Goal: Information Seeking & Learning: Learn about a topic

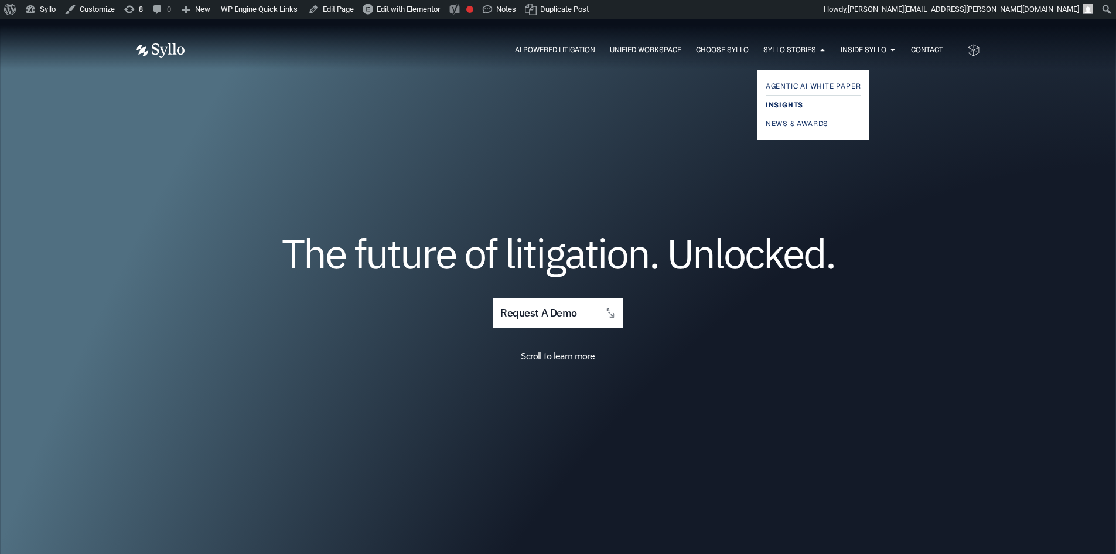
click at [786, 103] on span "Insights" at bounding box center [784, 105] width 37 height 14
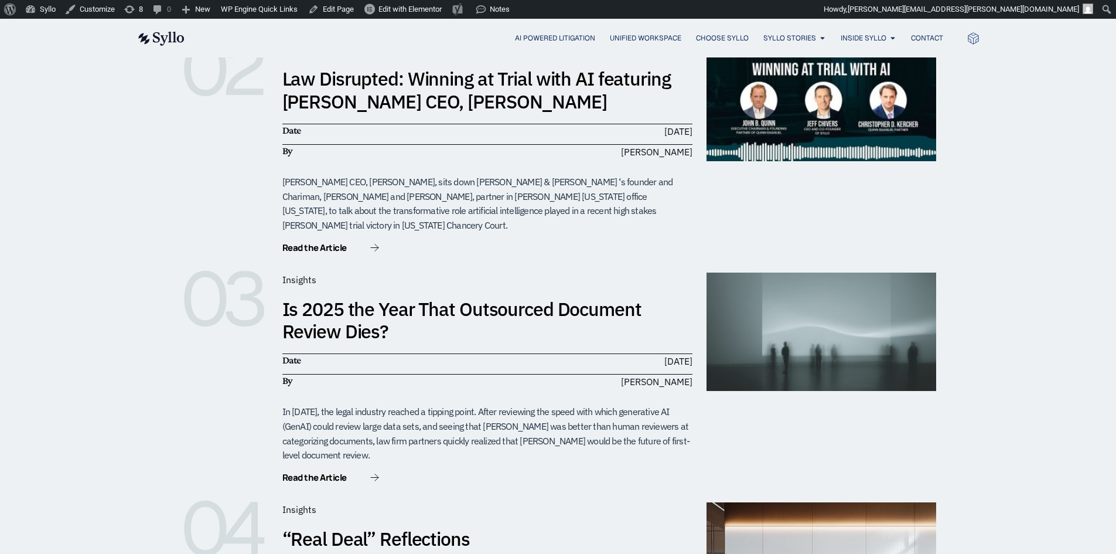
scroll to position [349, 0]
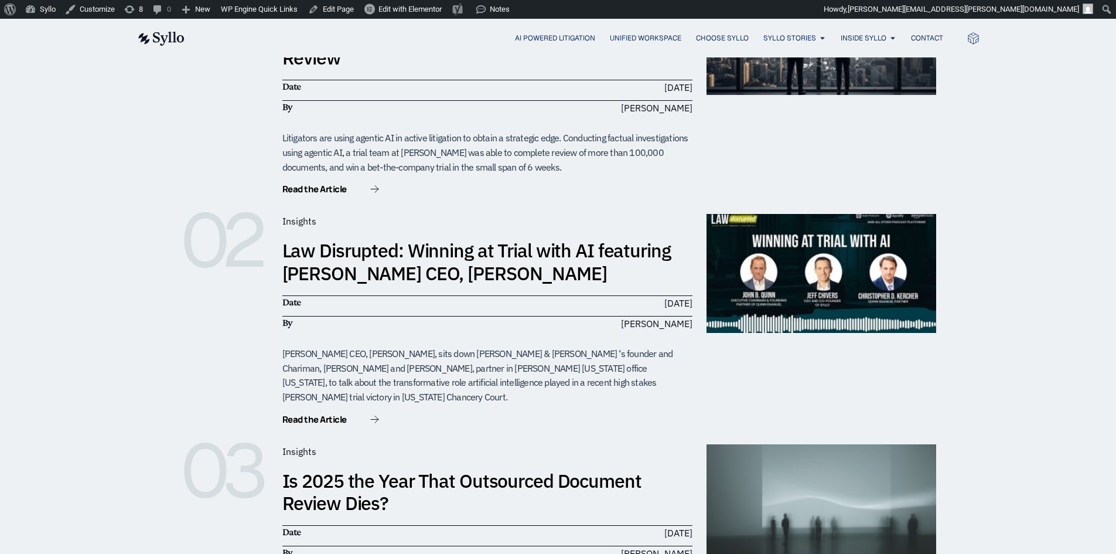
click at [161, 38] on img at bounding box center [161, 39] width 48 height 14
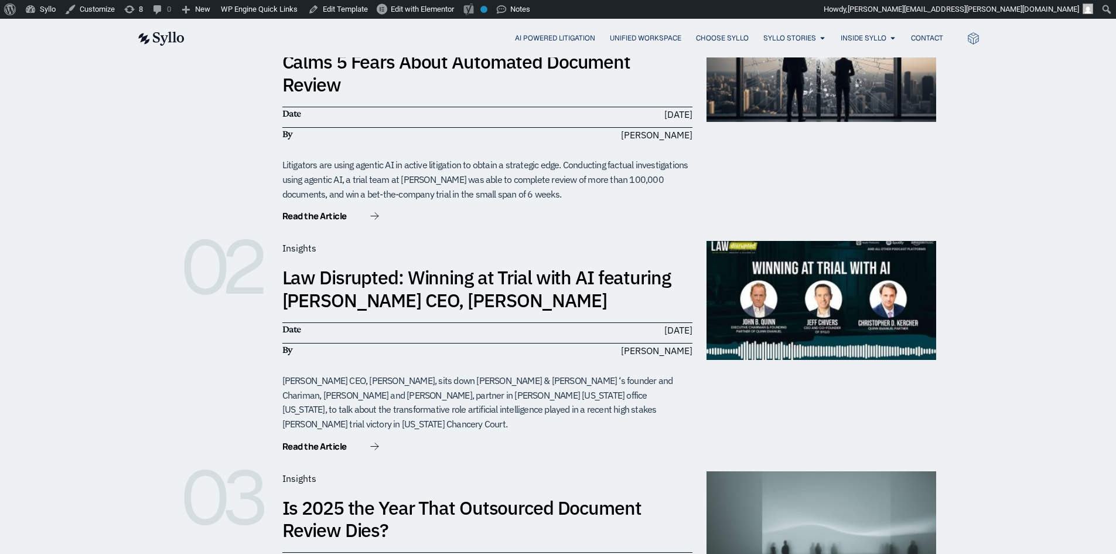
scroll to position [173, 0]
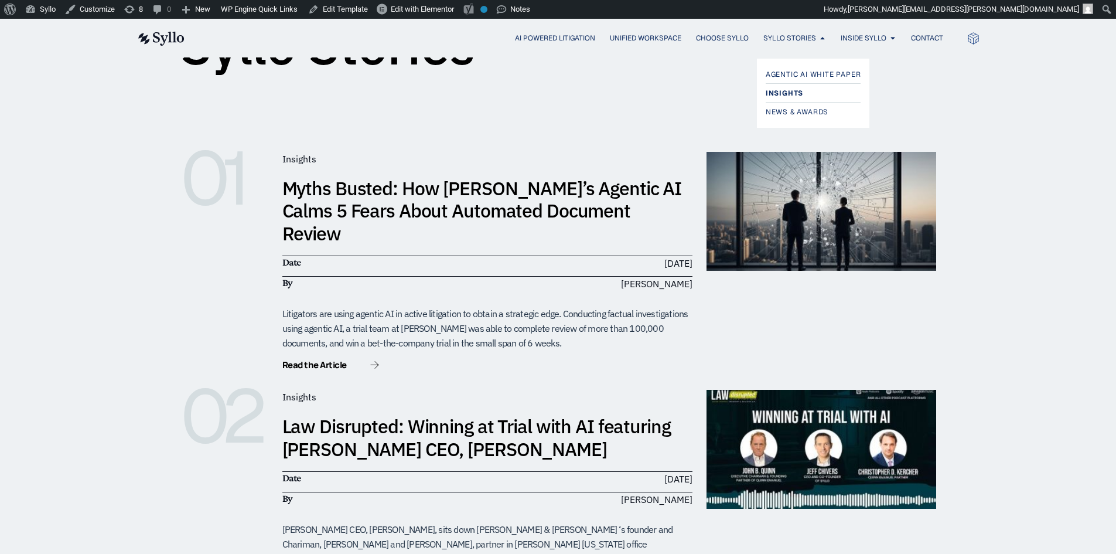
click at [778, 94] on span "Insights" at bounding box center [784, 93] width 37 height 14
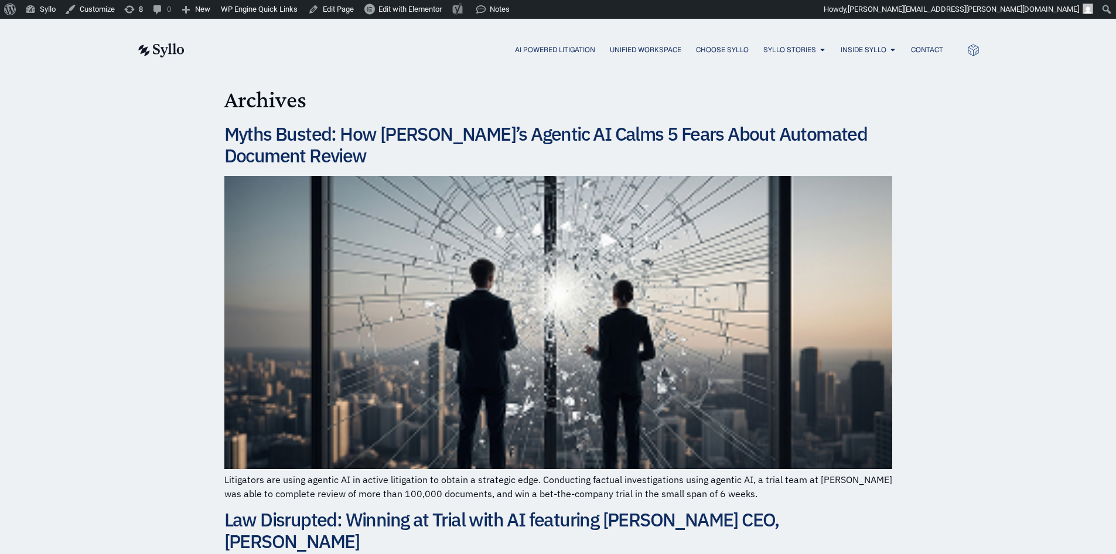
click at [165, 54] on img at bounding box center [161, 50] width 48 height 14
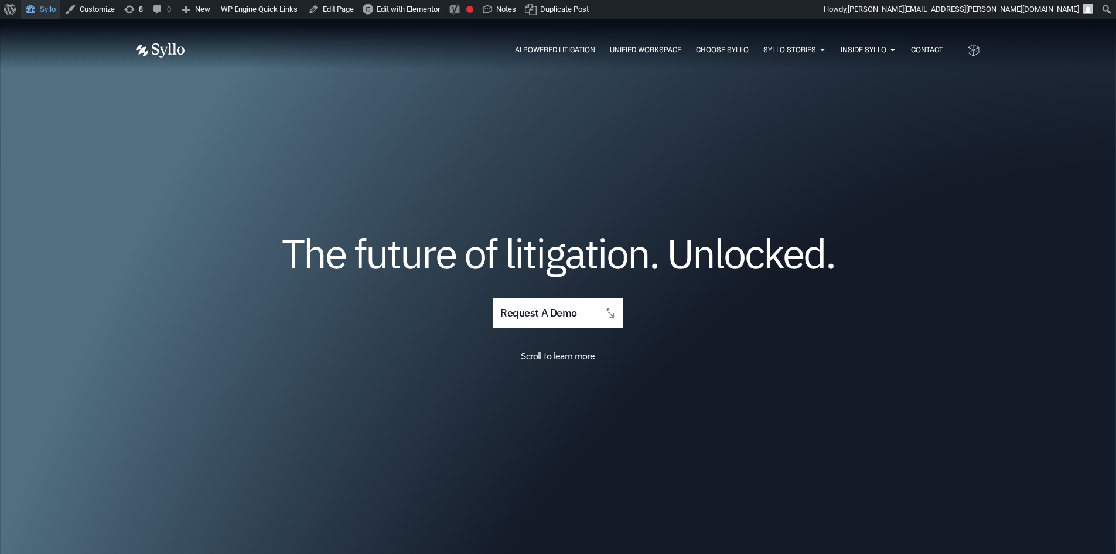
click at [36, 10] on link "Syllo" at bounding box center [41, 9] width 40 height 19
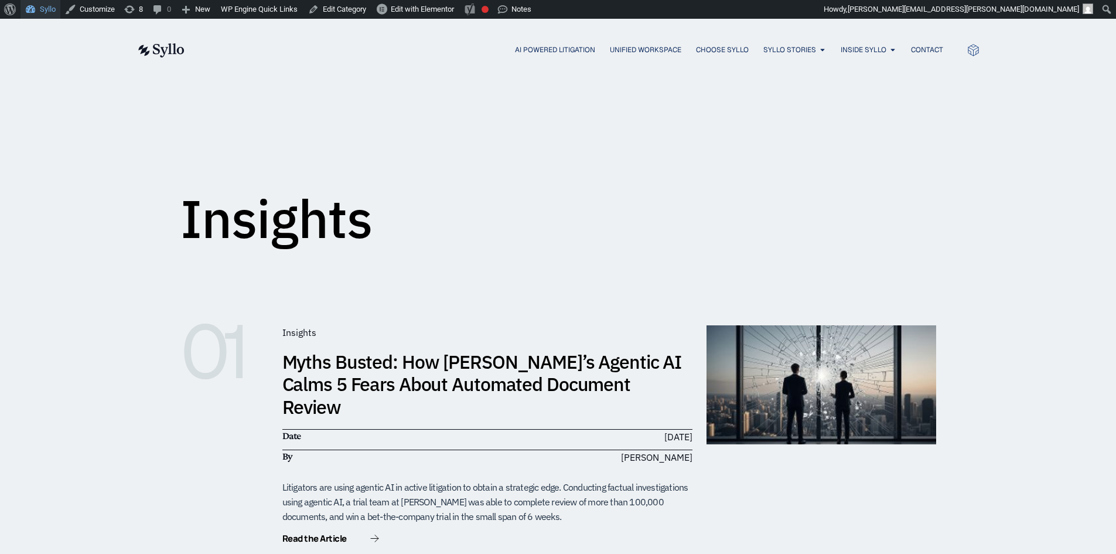
click at [32, 12] on link "Syllo" at bounding box center [41, 9] width 40 height 19
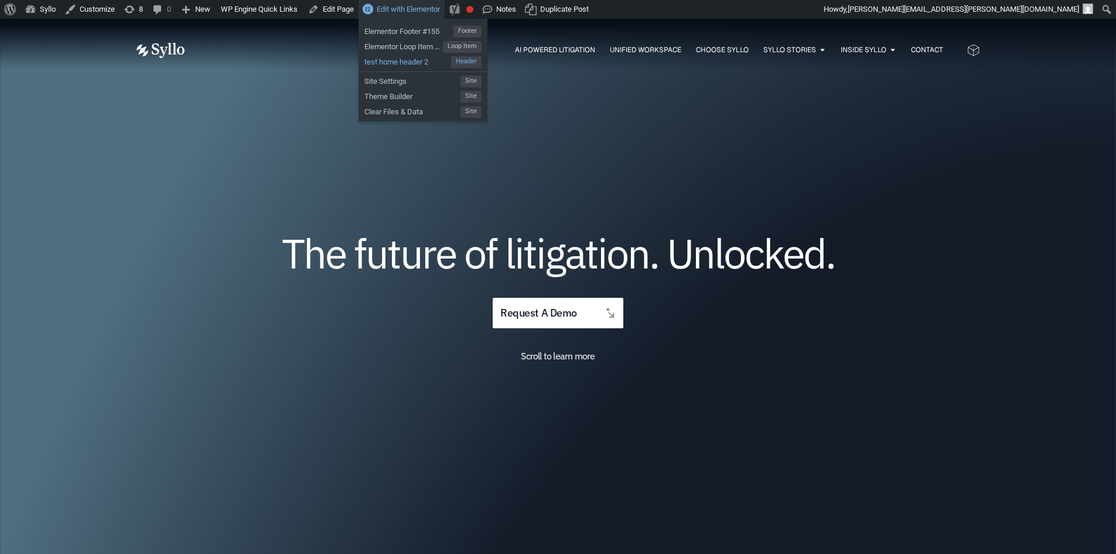
click at [404, 62] on span "test home header 2" at bounding box center [407, 60] width 87 height 15
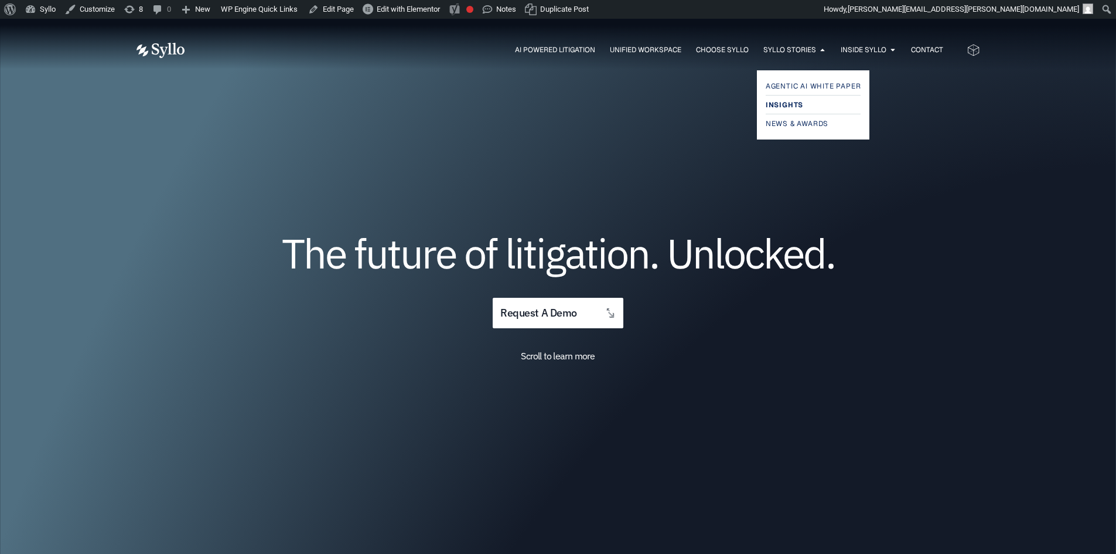
click at [782, 104] on span "Insights" at bounding box center [784, 105] width 37 height 14
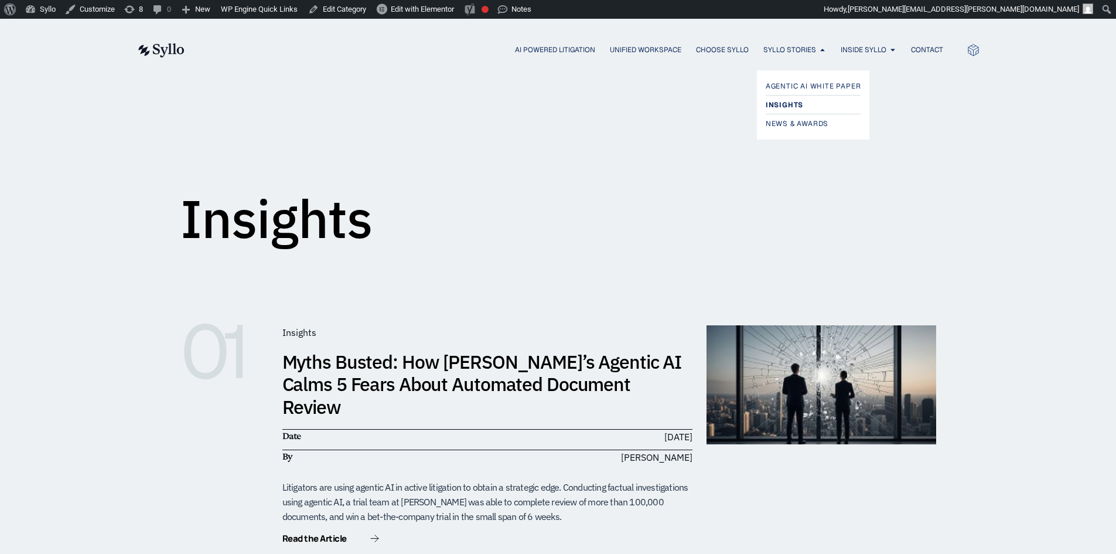
click at [792, 109] on span "Insights" at bounding box center [784, 105] width 37 height 14
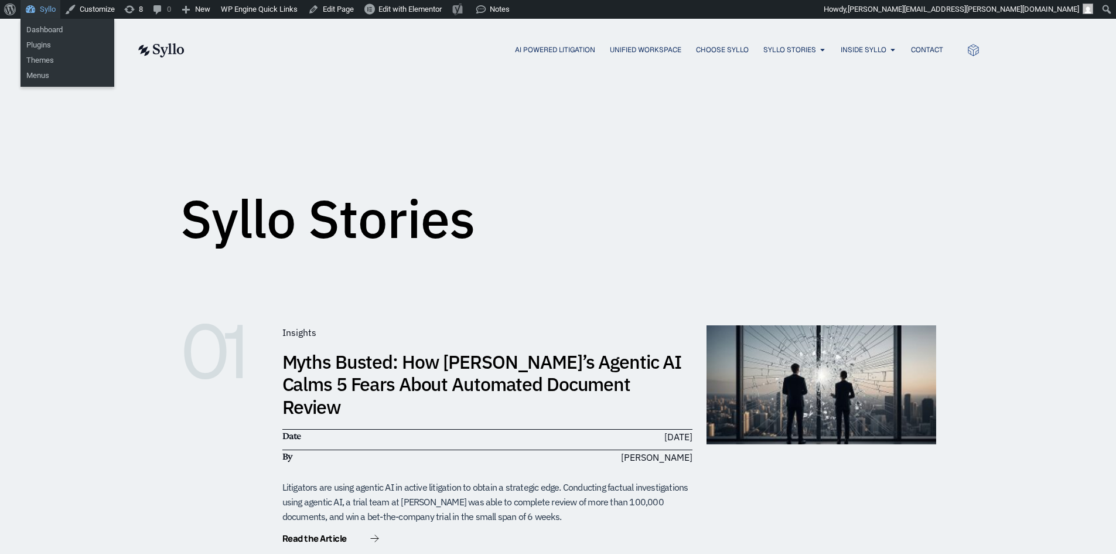
click at [44, 5] on link "Syllo" at bounding box center [41, 9] width 40 height 19
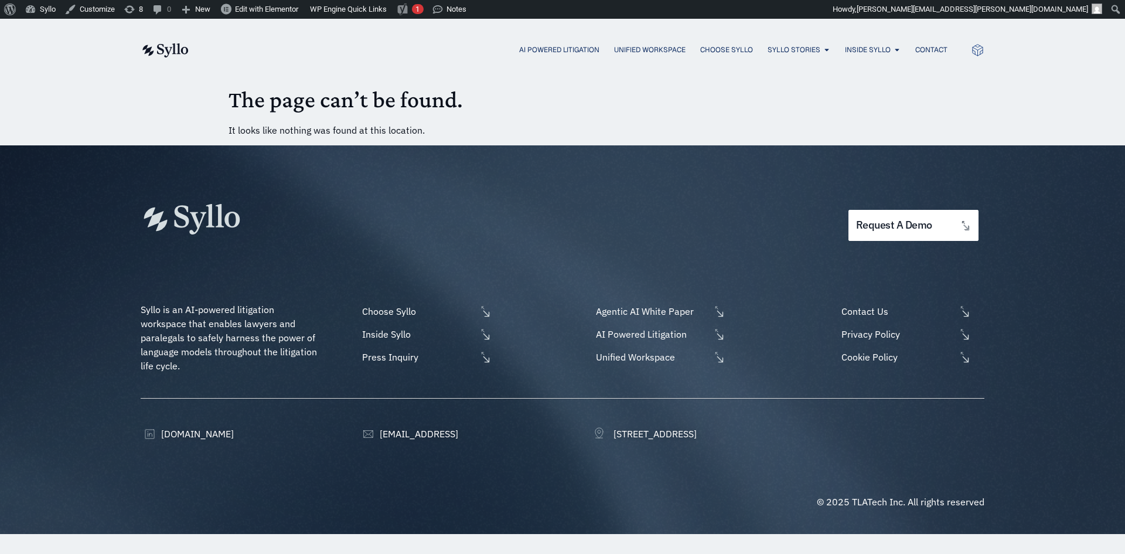
click at [166, 38] on div "AI Powered Litigation Unified Workspace Choose Syllo Syllo Stories Close Syllo …" at bounding box center [563, 50] width 844 height 62
click at [168, 55] on img at bounding box center [165, 50] width 48 height 14
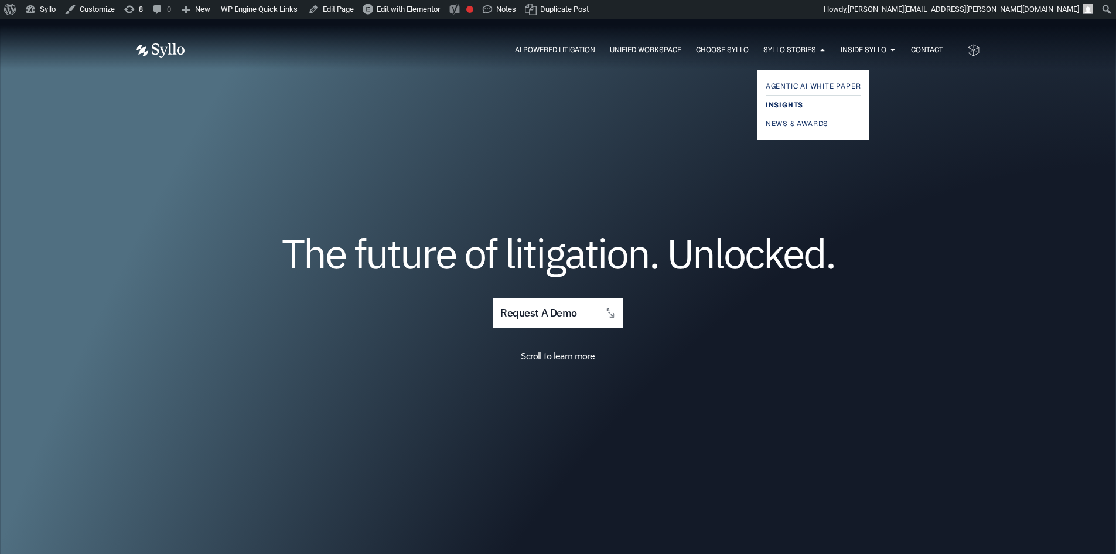
click at [783, 105] on span "Insights" at bounding box center [784, 105] width 37 height 14
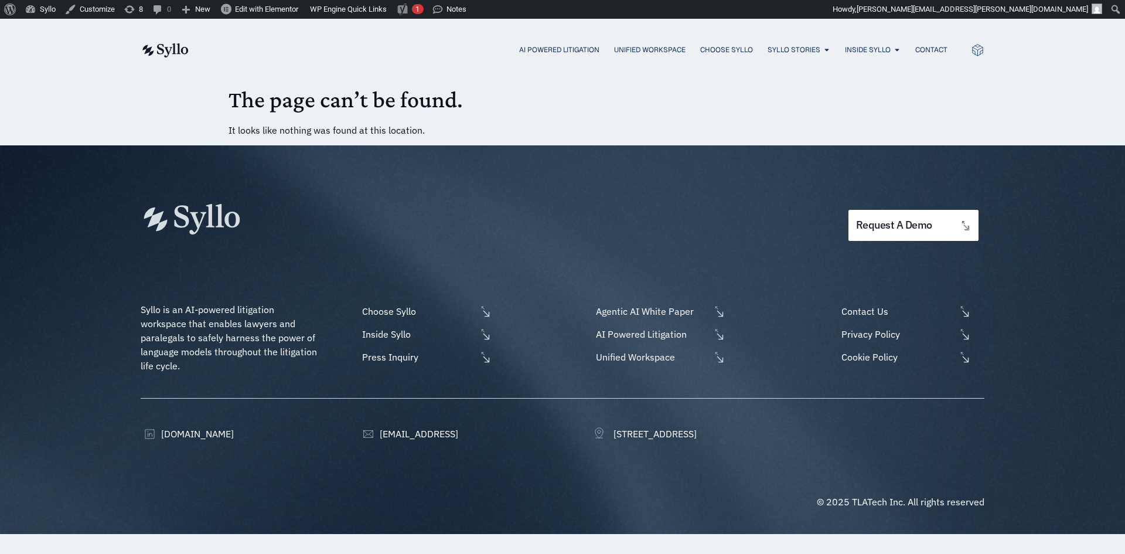
click at [226, 131] on body "About WordPress About WordPress Get Involved WordPress.org Documentation Learn …" at bounding box center [562, 276] width 1125 height 515
click at [28, 12] on link "Syllo" at bounding box center [41, 9] width 40 height 19
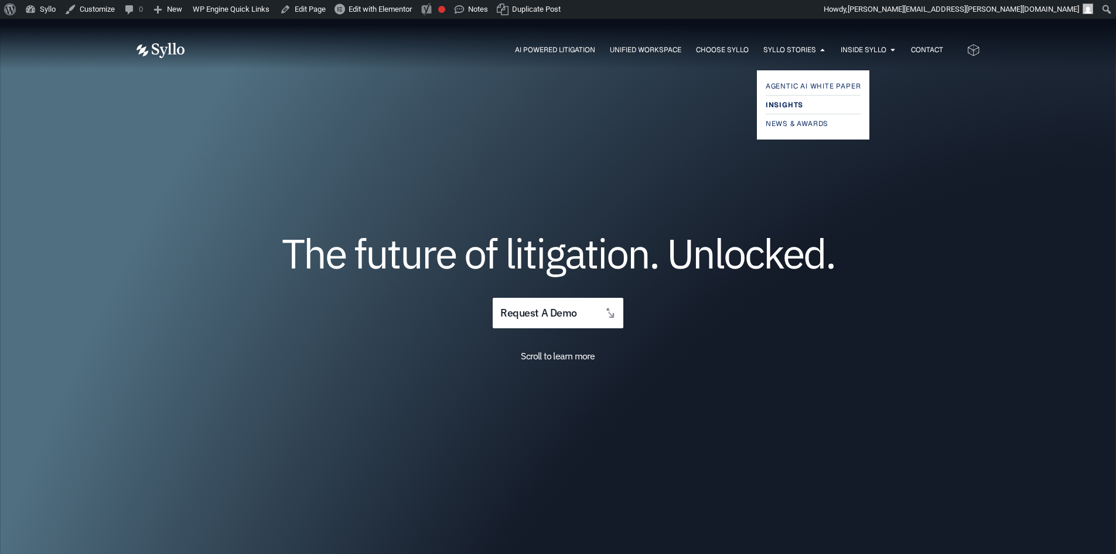
click at [793, 107] on span "Insights" at bounding box center [784, 105] width 37 height 14
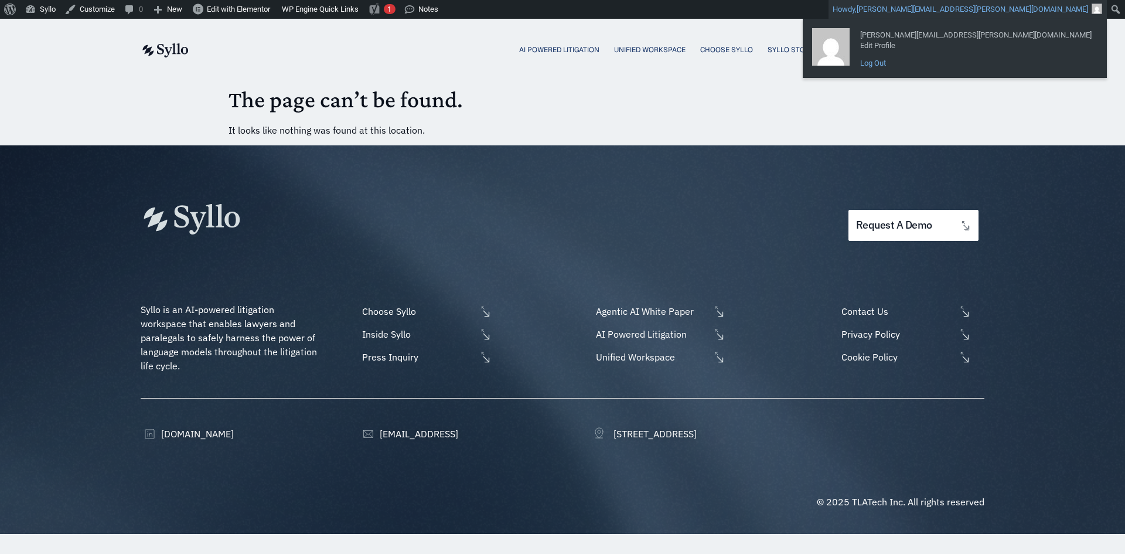
click at [1026, 62] on link "Log Out" at bounding box center [975, 63] width 243 height 15
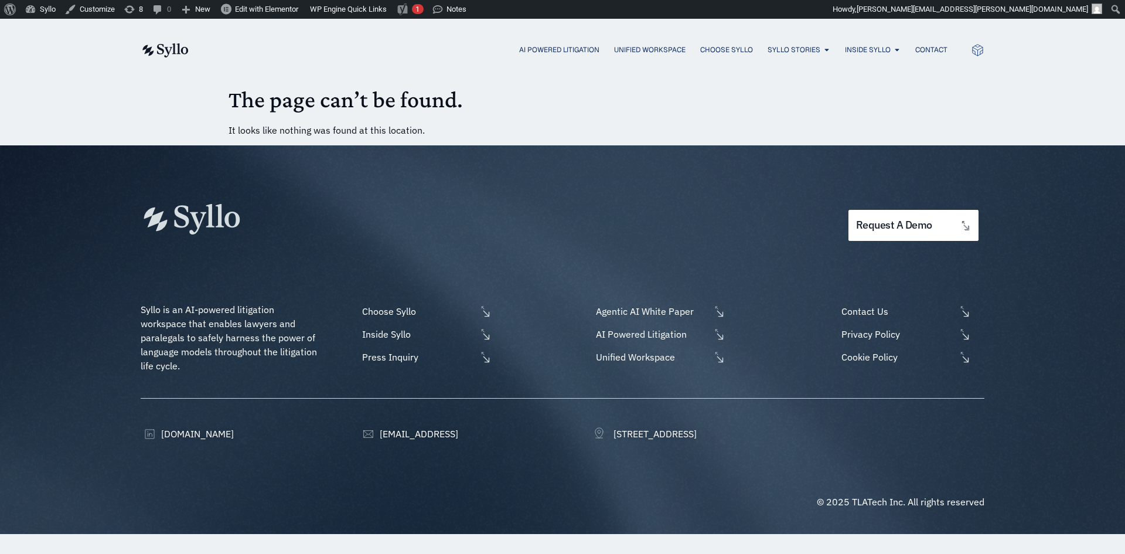
click at [169, 51] on img at bounding box center [165, 50] width 48 height 14
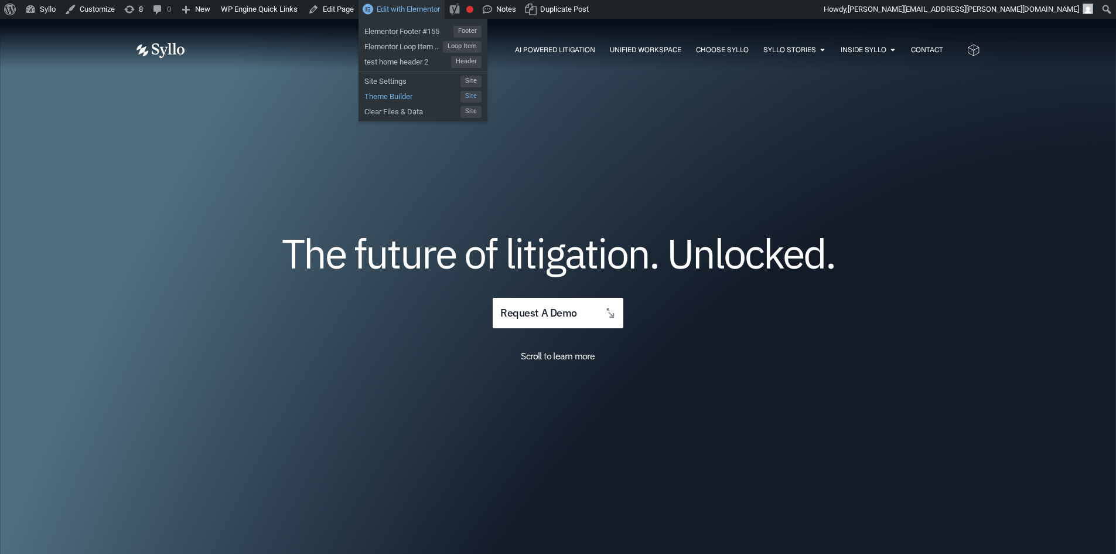
click at [383, 96] on span "Theme Builder" at bounding box center [412, 94] width 96 height 15
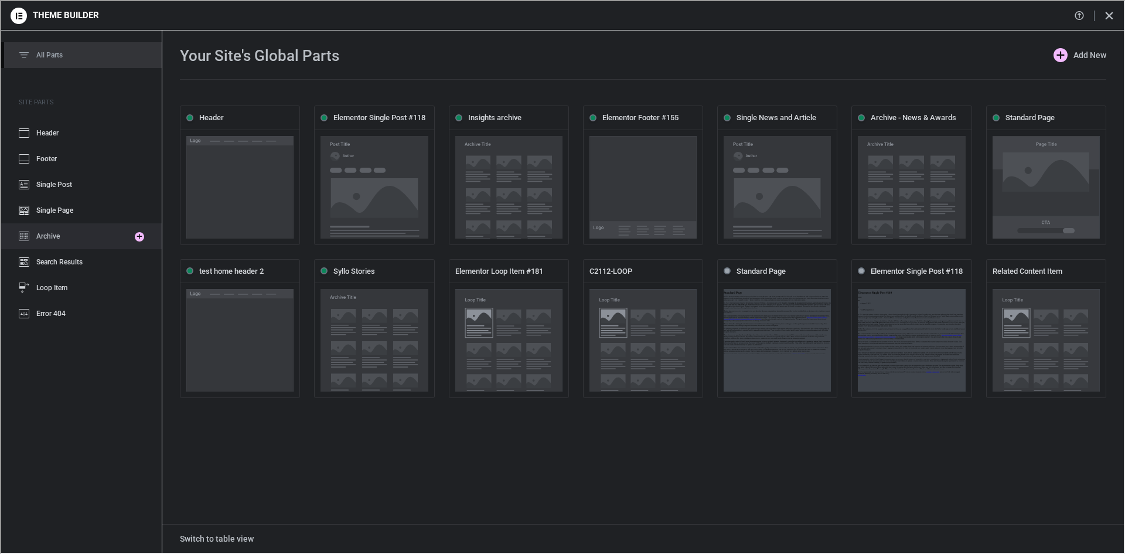
click at [42, 237] on span "Archive" at bounding box center [46, 235] width 23 height 8
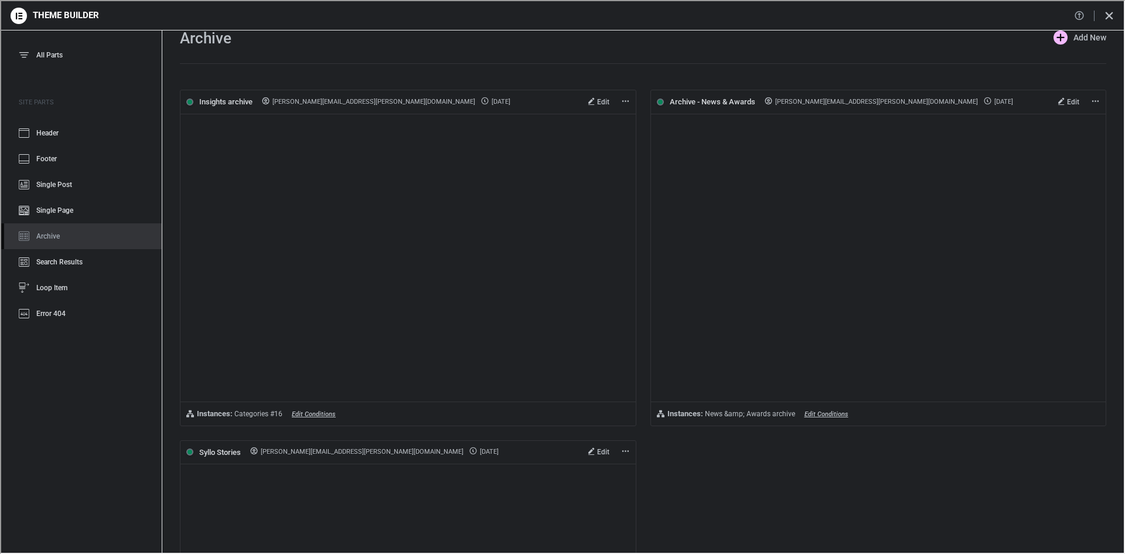
click at [1077, 11] on icon at bounding box center [1078, 14] width 11 height 11
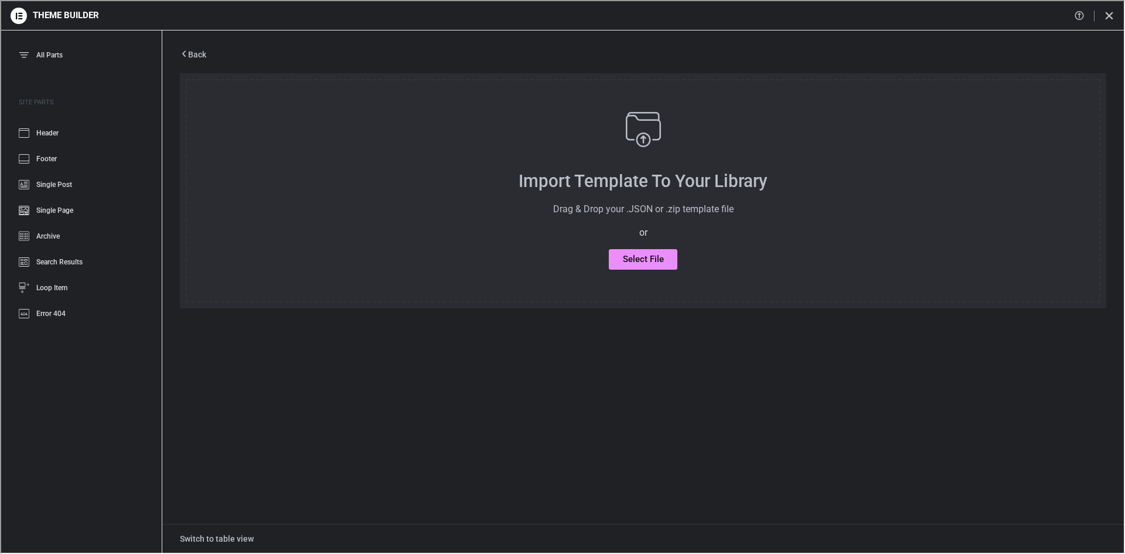
click at [639, 263] on span "Select File" at bounding box center [642, 258] width 41 height 11
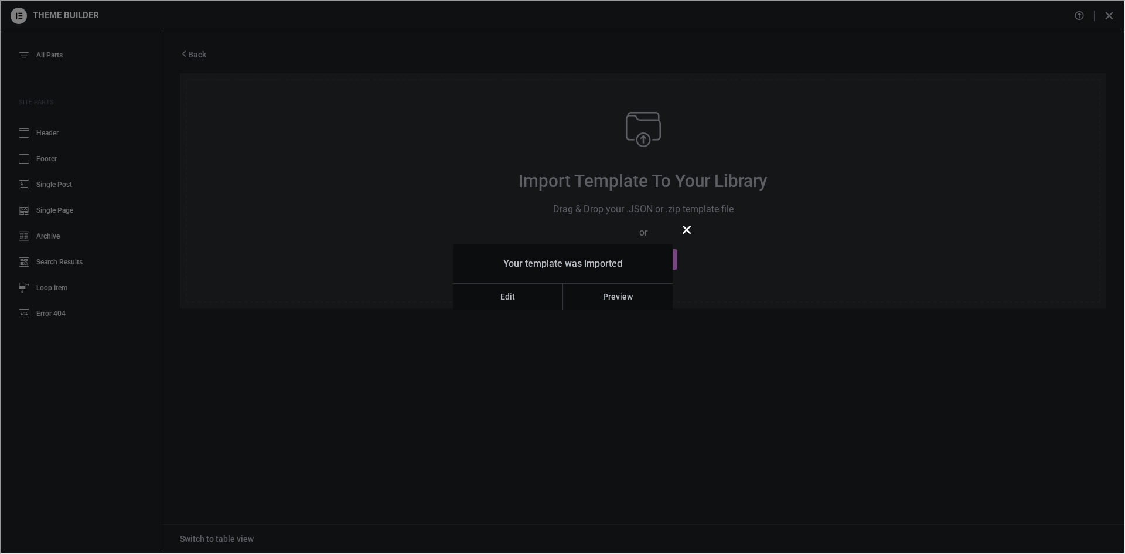
click at [485, 294] on link "Edit" at bounding box center [507, 295] width 110 height 26
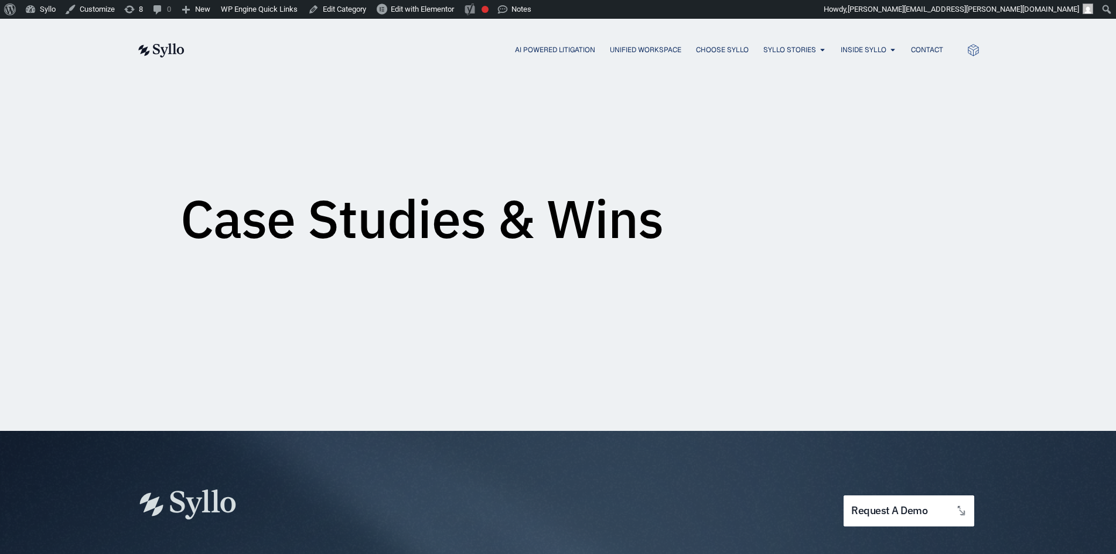
scroll to position [265, 0]
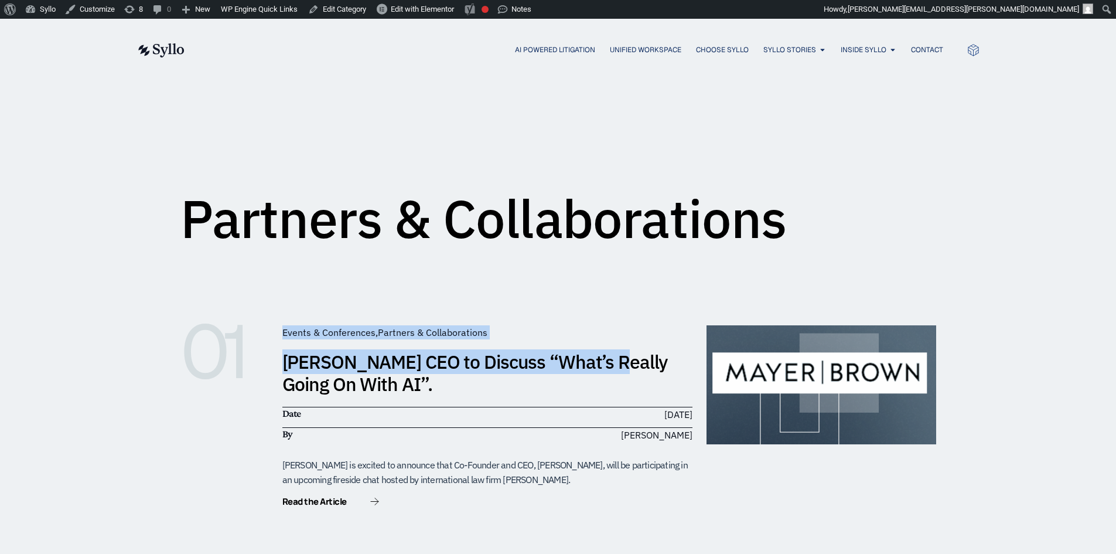
drag, startPoint x: 281, startPoint y: 333, endPoint x: 583, endPoint y: 376, distance: 304.8
click at [592, 352] on div "Events & Conferences , Partners & Collaborations [PERSON_NAME] CEO to Discuss “…" at bounding box center [487, 416] width 410 height 183
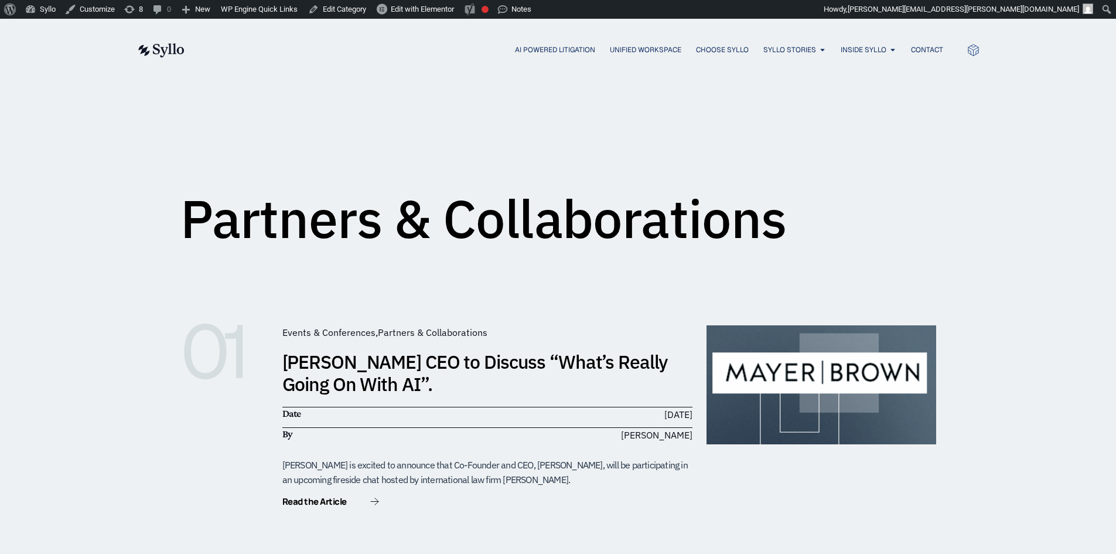
click at [934, 203] on div "Partners & Collaborations" at bounding box center [558, 168] width 756 height 146
click at [408, 328] on span "Partners & Collaborations" at bounding box center [433, 332] width 110 height 12
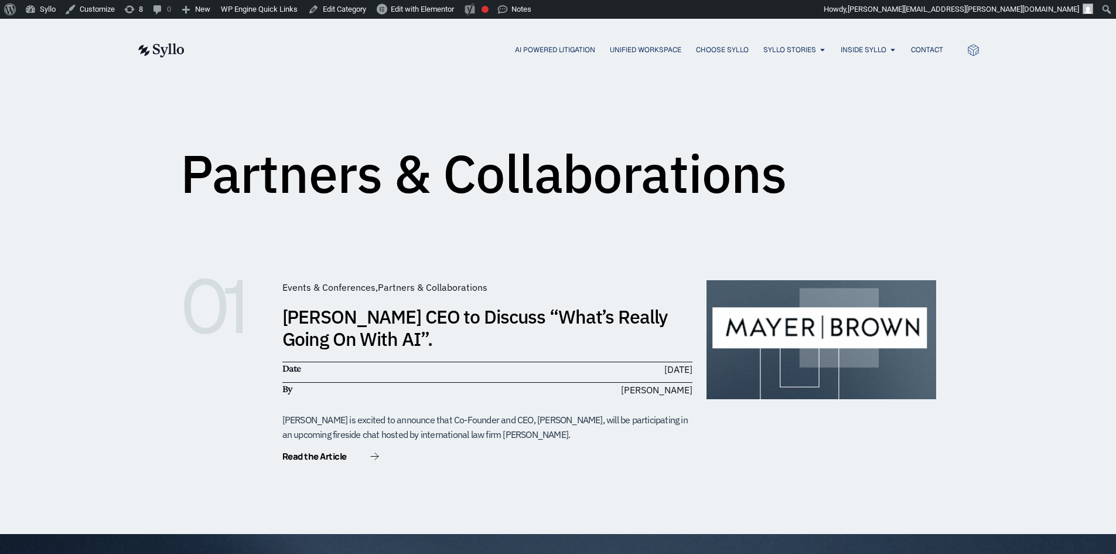
scroll to position [234, 0]
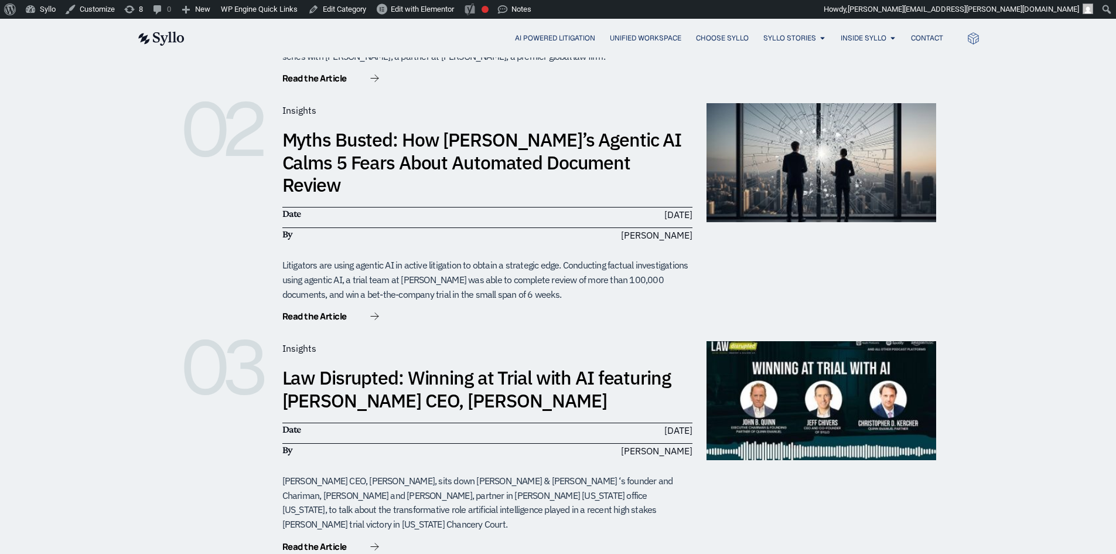
scroll to position [469, 0]
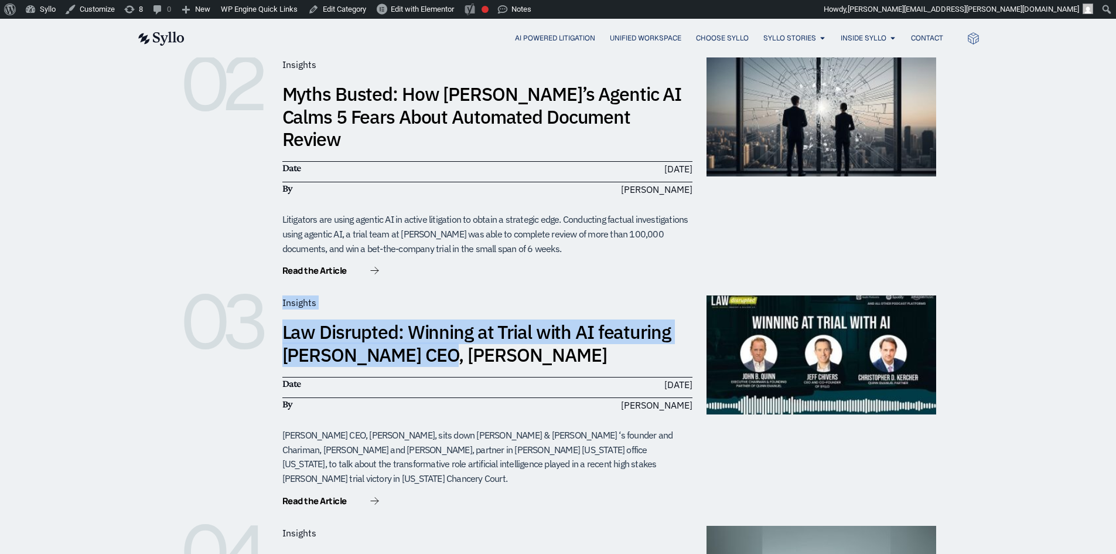
drag, startPoint x: 275, startPoint y: 276, endPoint x: 421, endPoint y: 330, distance: 156.3
click at [419, 329] on div "03 Insights Law Disrupted: Winning at Trial with AI featuring Syllo CEO, Jeff C…" at bounding box center [558, 401] width 756 height 212
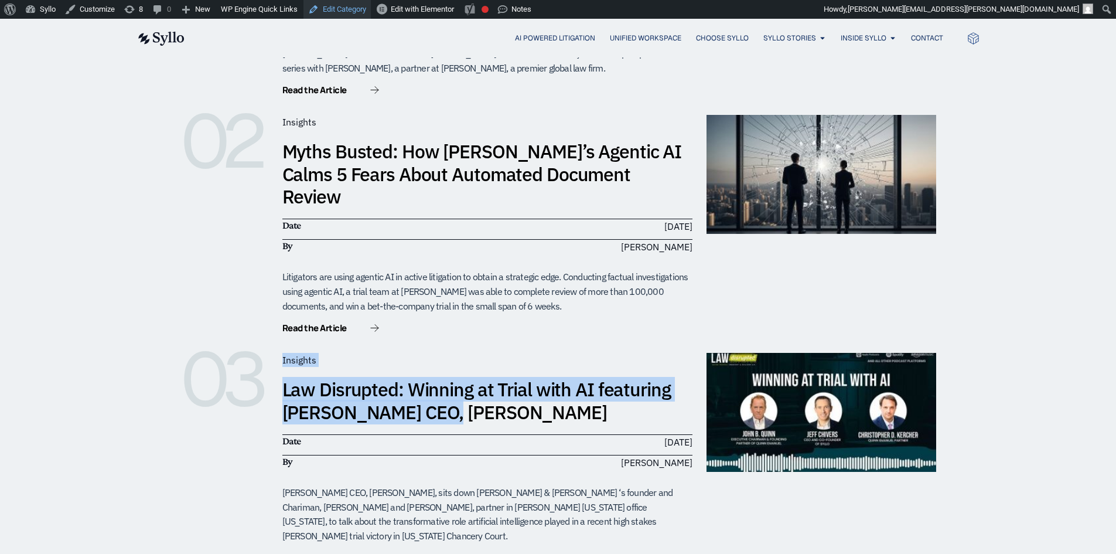
scroll to position [410, 0]
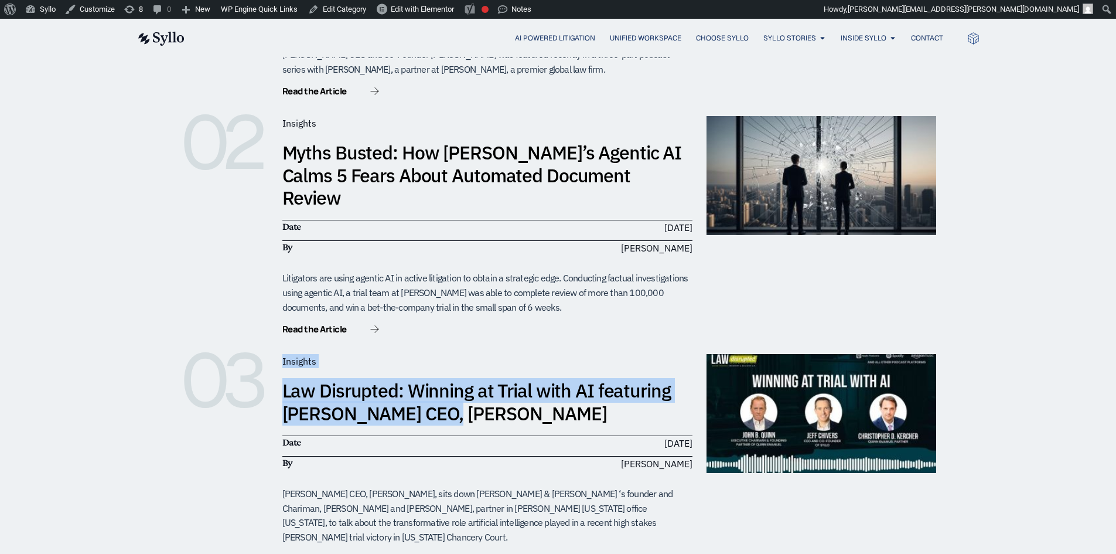
click at [507, 354] on ul "Insights" at bounding box center [487, 361] width 419 height 14
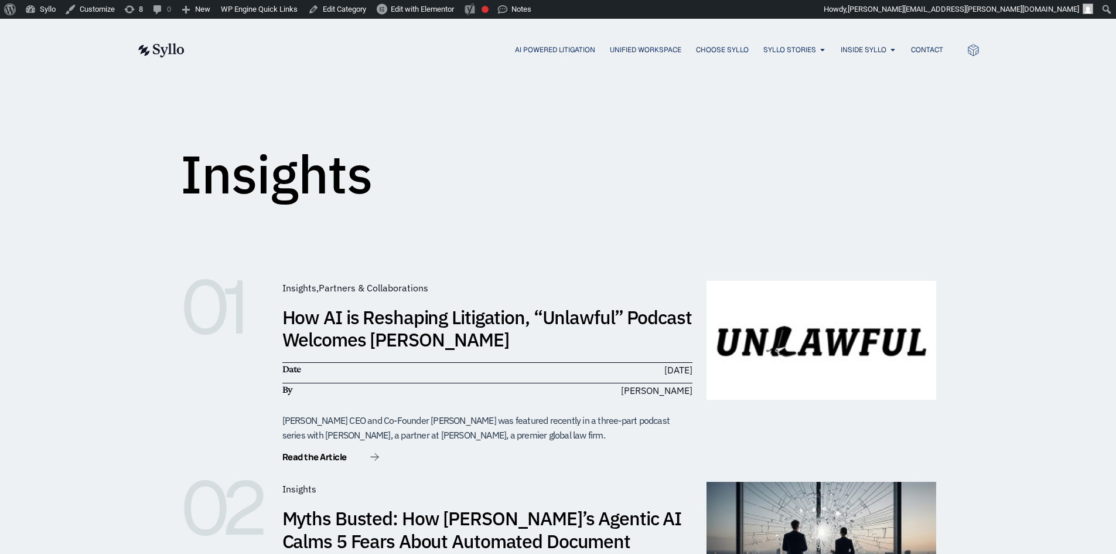
scroll to position [0, 0]
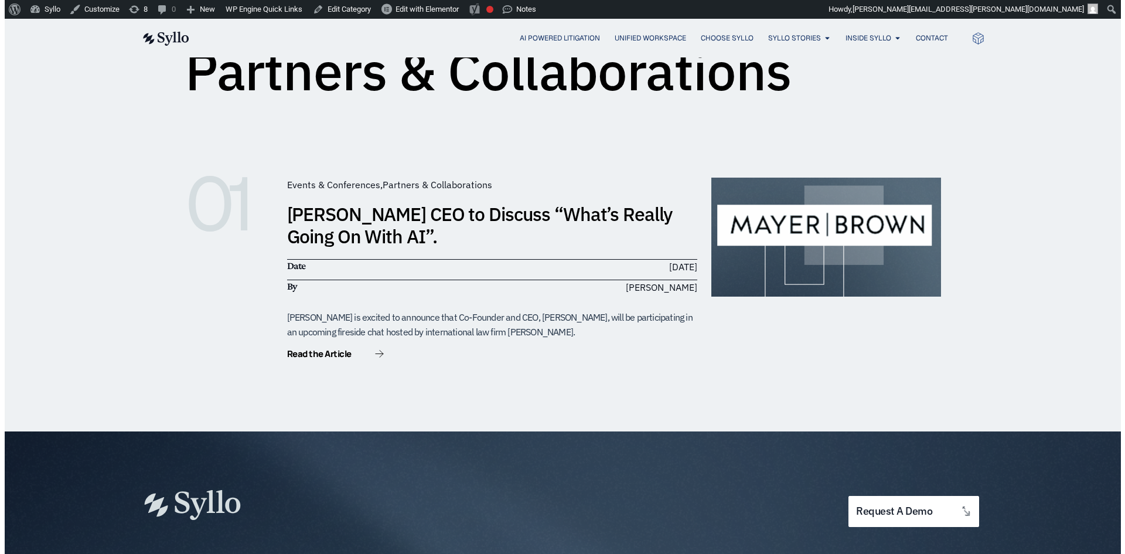
scroll to position [117, 0]
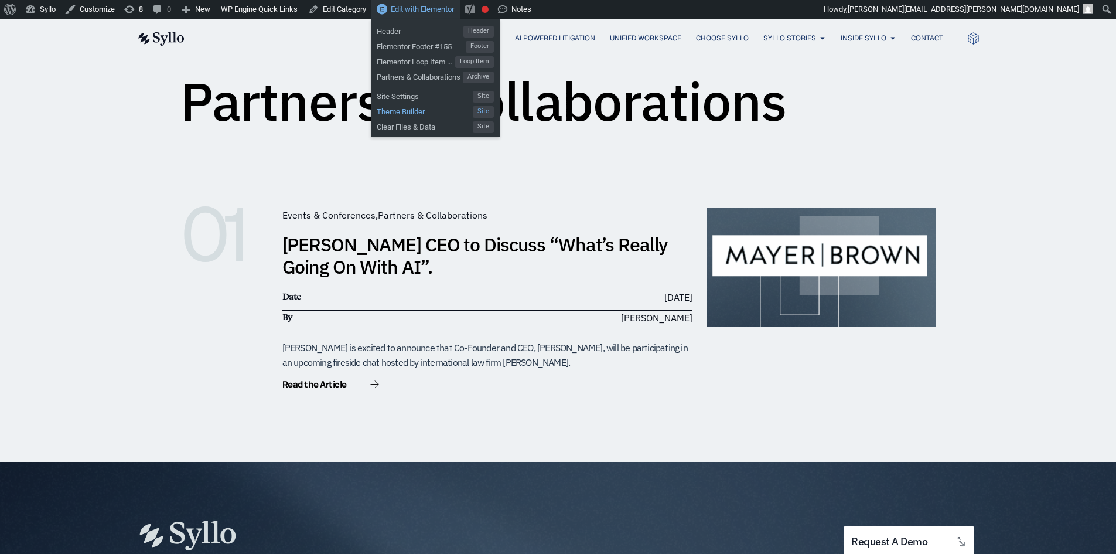
click at [407, 111] on span "Theme Builder" at bounding box center [425, 110] width 96 height 15
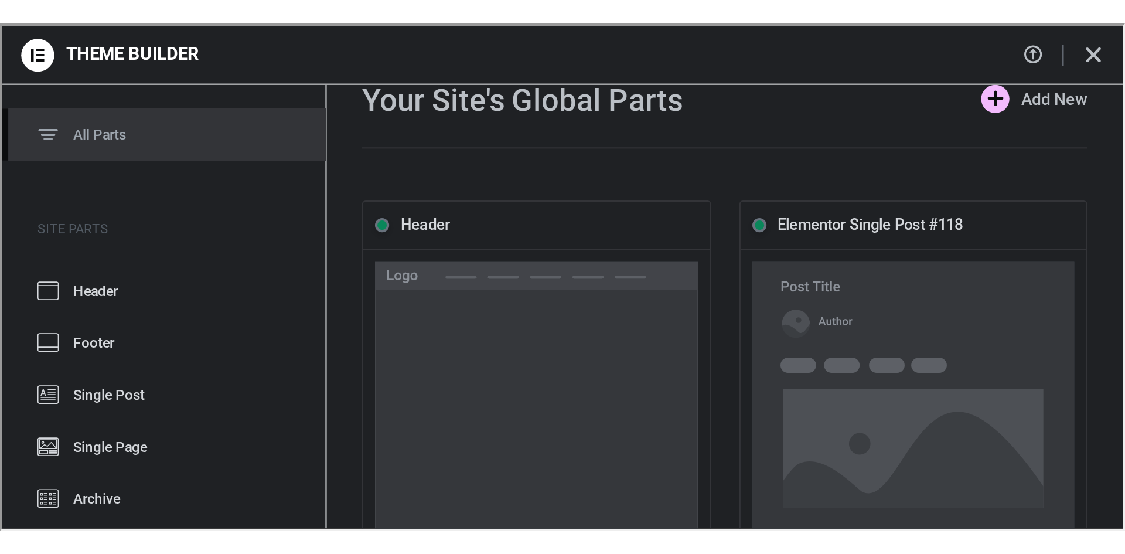
scroll to position [0, 0]
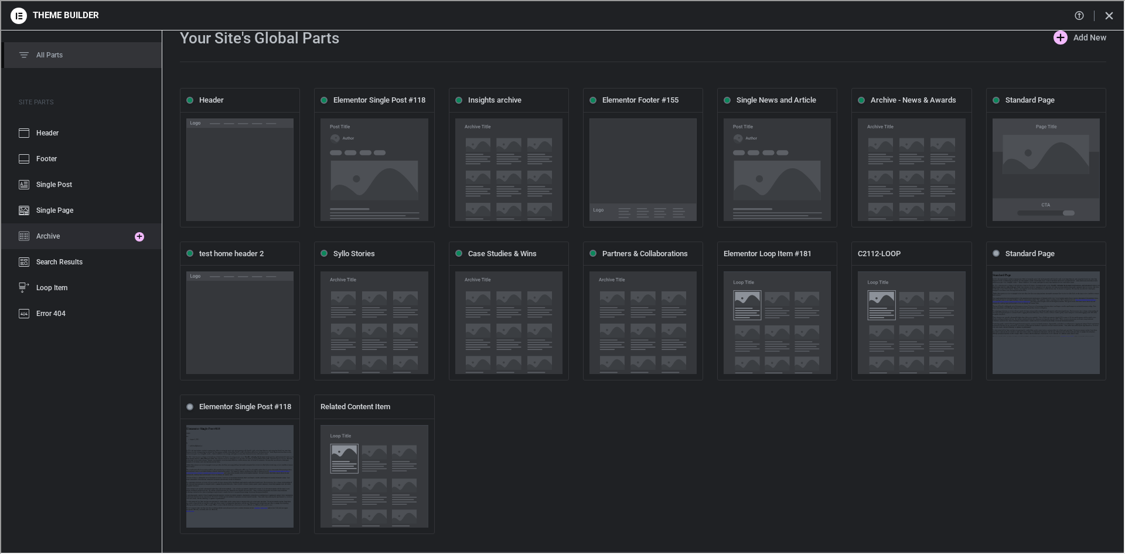
click at [42, 237] on span "Archive" at bounding box center [46, 235] width 23 height 8
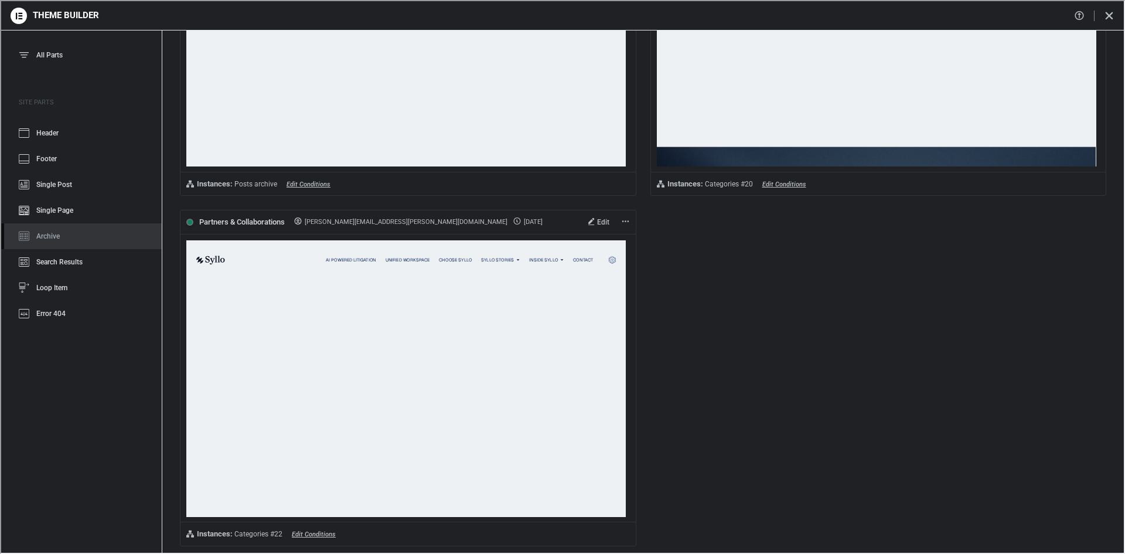
scroll to position [637, 0]
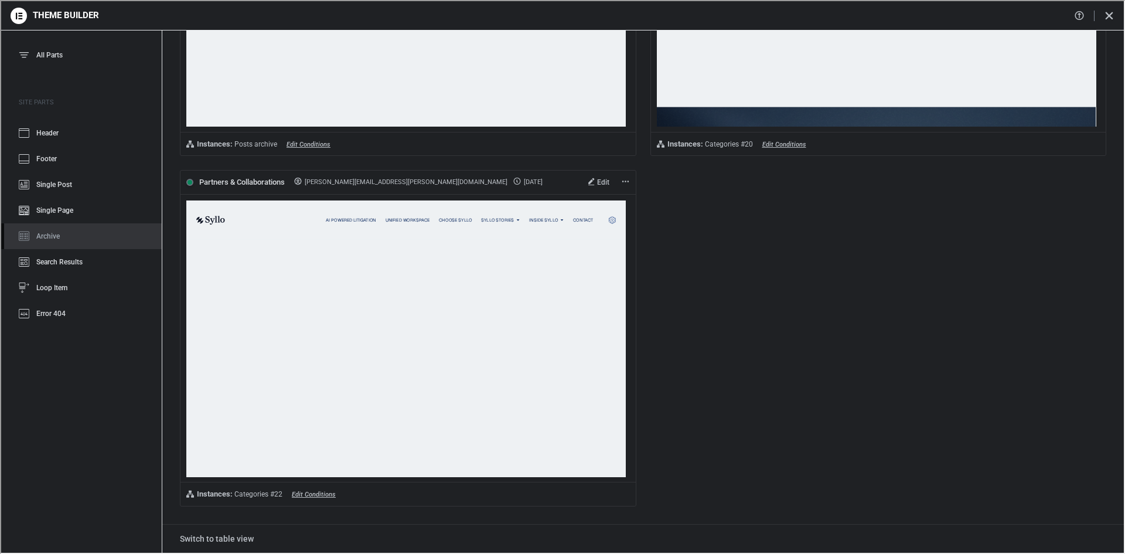
click at [589, 180] on link "Edit" at bounding box center [597, 181] width 21 height 8
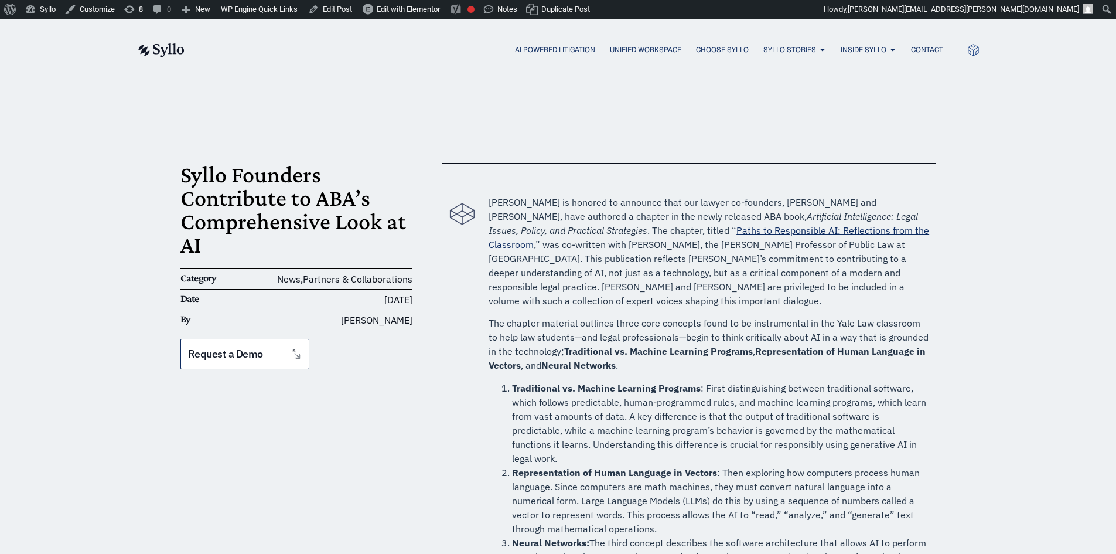
click at [303, 129] on div "Syllo Founders Contribute to ABA’s Comprehensive Look at AI Category News , Par…" at bounding box center [558, 501] width 756 height 841
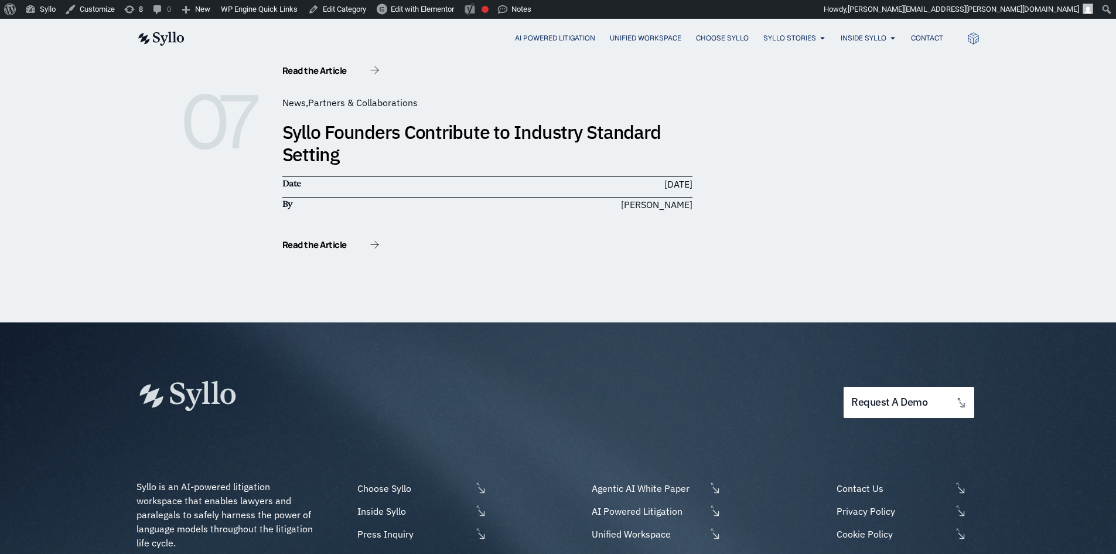
scroll to position [1230, 0]
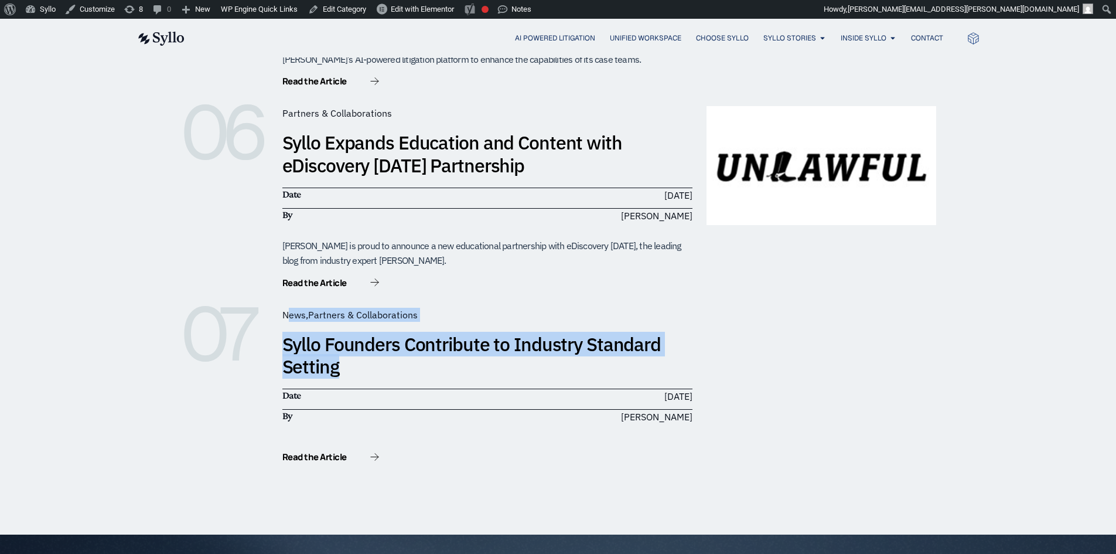
drag, startPoint x: 319, startPoint y: 316, endPoint x: 466, endPoint y: 360, distance: 153.5
click at [465, 360] on div "News , Partners & Collaborations Syllo Founders Contribute to Industry Standard…" at bounding box center [487, 386] width 410 height 157
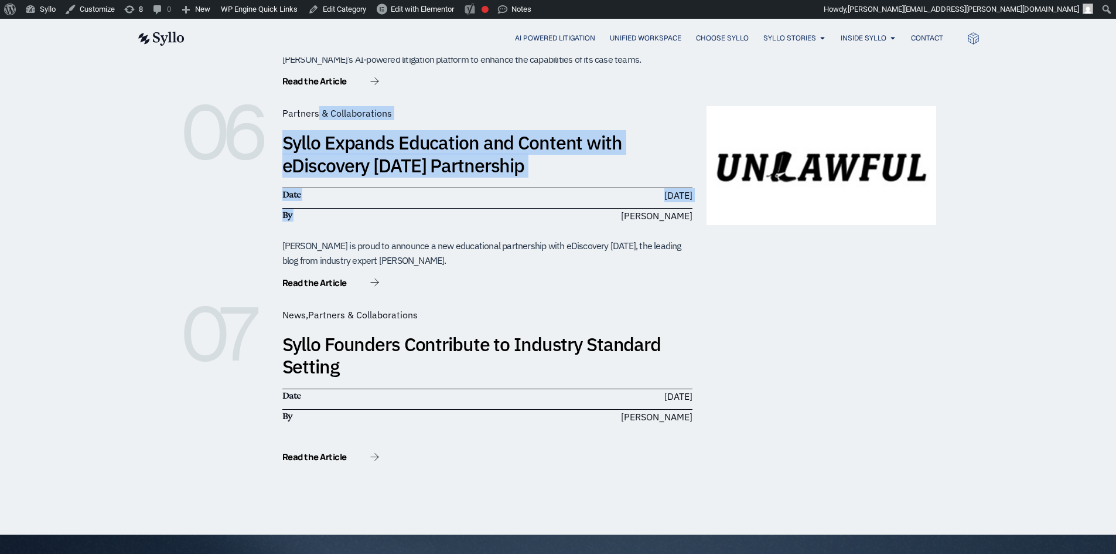
drag, startPoint x: 319, startPoint y: 94, endPoint x: 658, endPoint y: 219, distance: 361.7
click at [642, 211] on div "Partners & Collaborations Syllo Expands Education and Content with eDiscovery T…" at bounding box center [487, 197] width 410 height 183
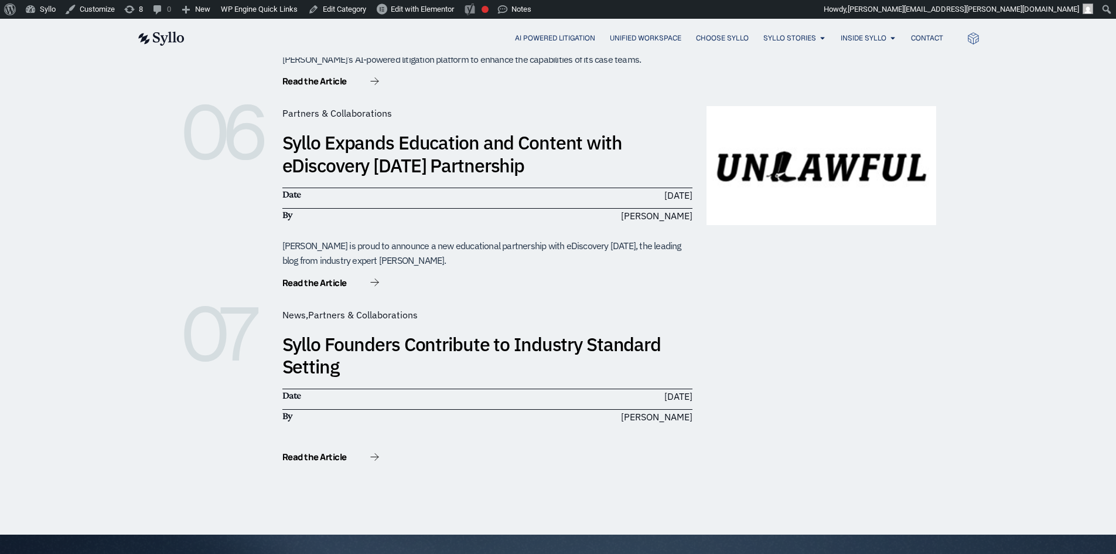
click at [864, 344] on div at bounding box center [822, 386] width 230 height 157
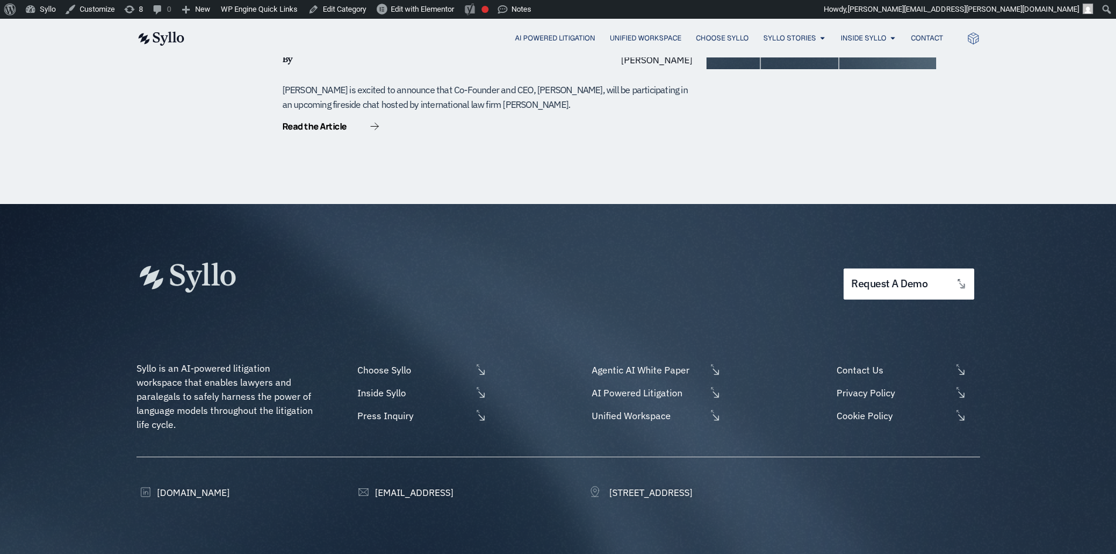
scroll to position [121, 0]
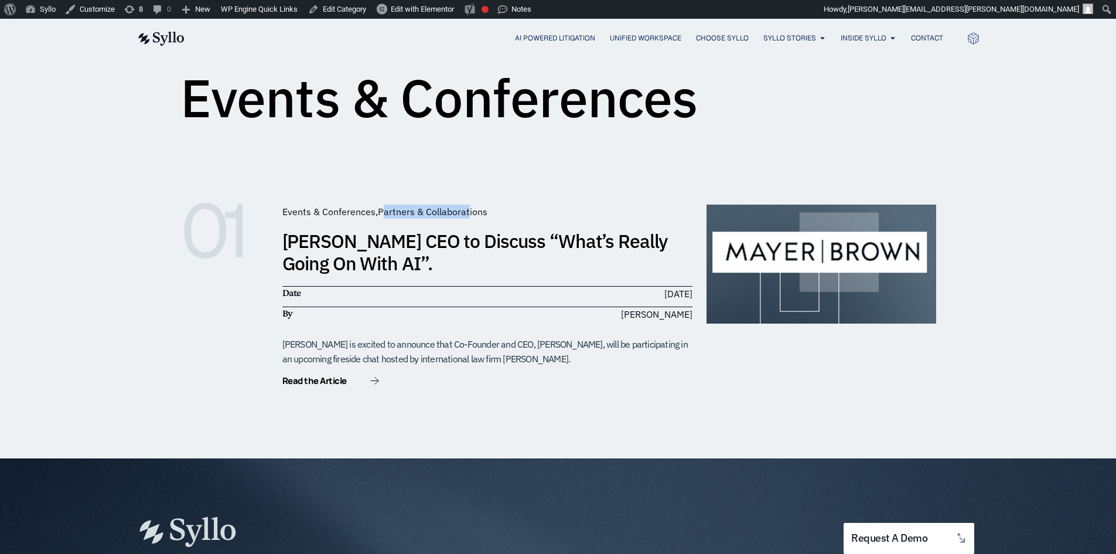
drag, startPoint x: 385, startPoint y: 210, endPoint x: 470, endPoint y: 218, distance: 85.3
click at [470, 218] on span "Events & Conferences , Partners & Collaborations" at bounding box center [384, 211] width 205 height 14
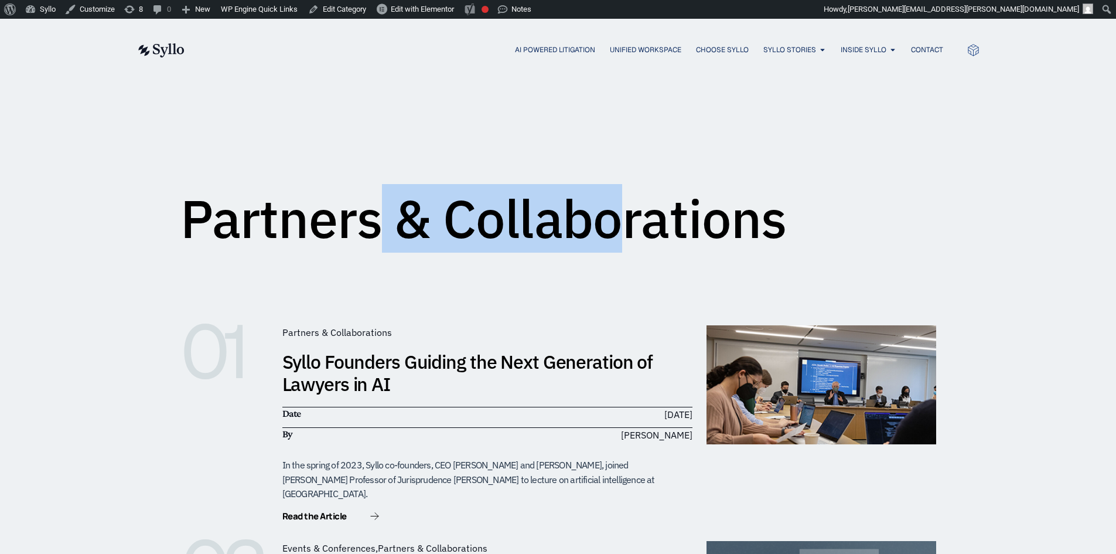
drag, startPoint x: 377, startPoint y: 199, endPoint x: 718, endPoint y: 249, distance: 344.7
click at [718, 245] on h1 "Partners & Collaborations" at bounding box center [483, 218] width 606 height 53
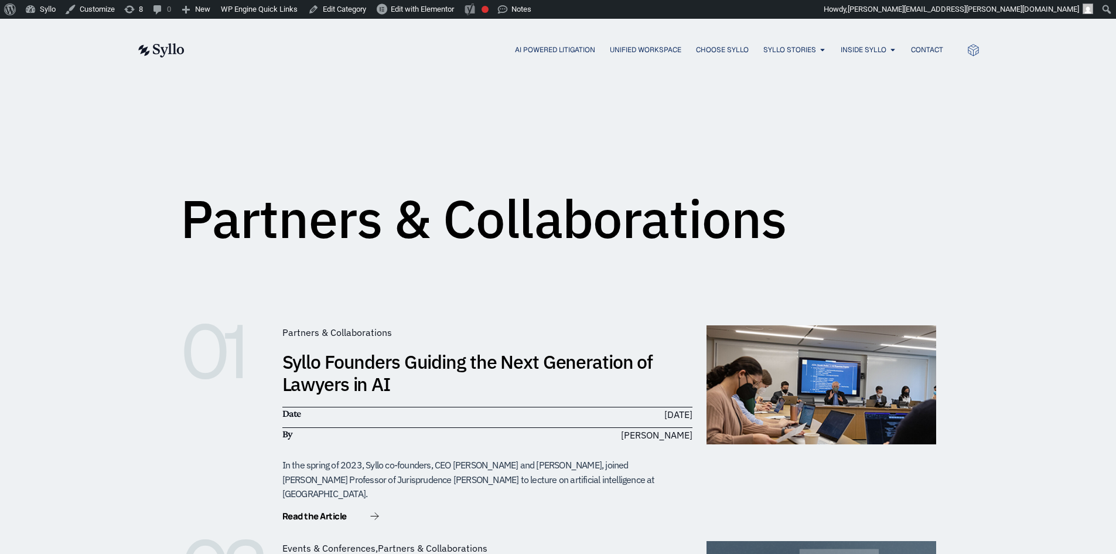
click at [66, 142] on div "Partners & Collaborations" at bounding box center [558, 168] width 1116 height 174
click at [782, 108] on span "Insights" at bounding box center [784, 105] width 37 height 14
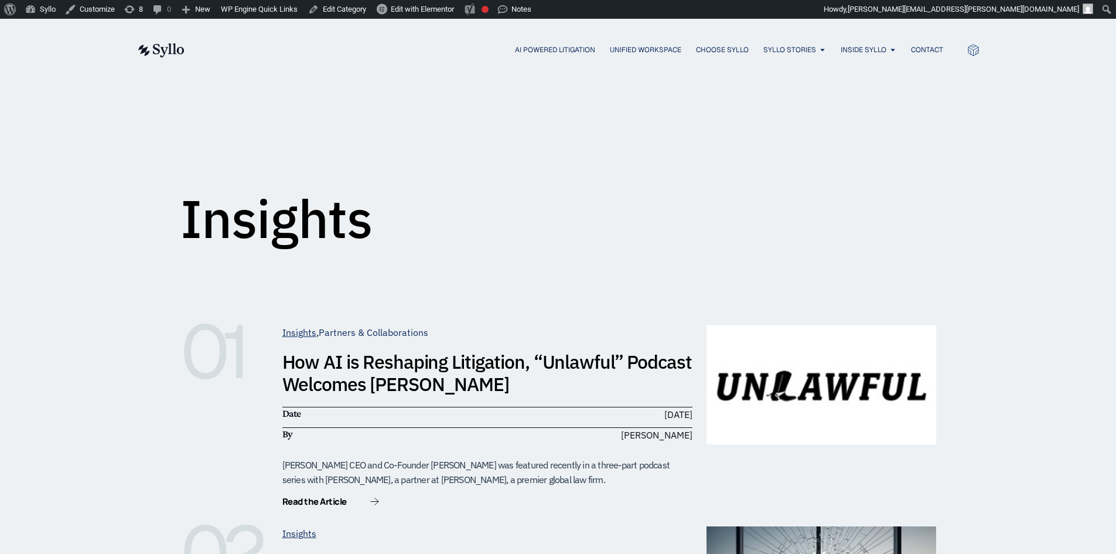
click at [367, 330] on link "Partners & Collaborations" at bounding box center [374, 332] width 110 height 12
click at [383, 328] on link "Partners & Collaborations" at bounding box center [374, 332] width 110 height 12
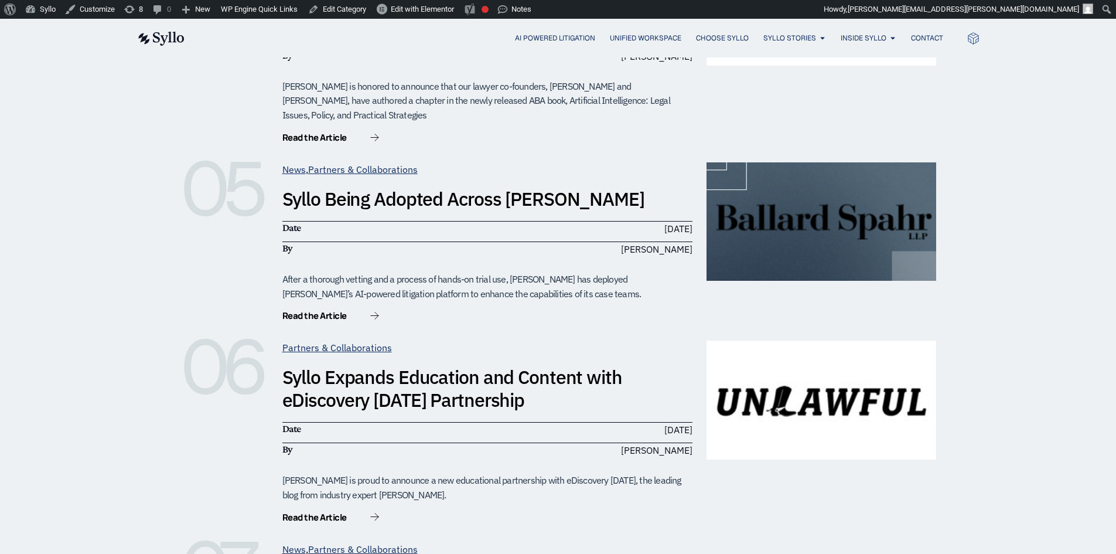
scroll to position [1348, 0]
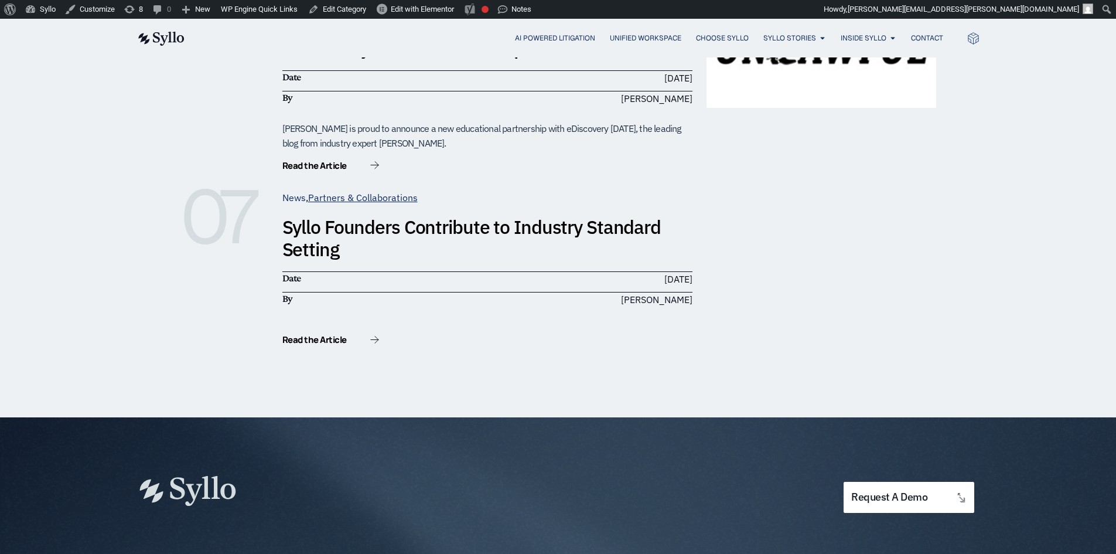
click at [289, 192] on link "News" at bounding box center [293, 198] width 23 height 12
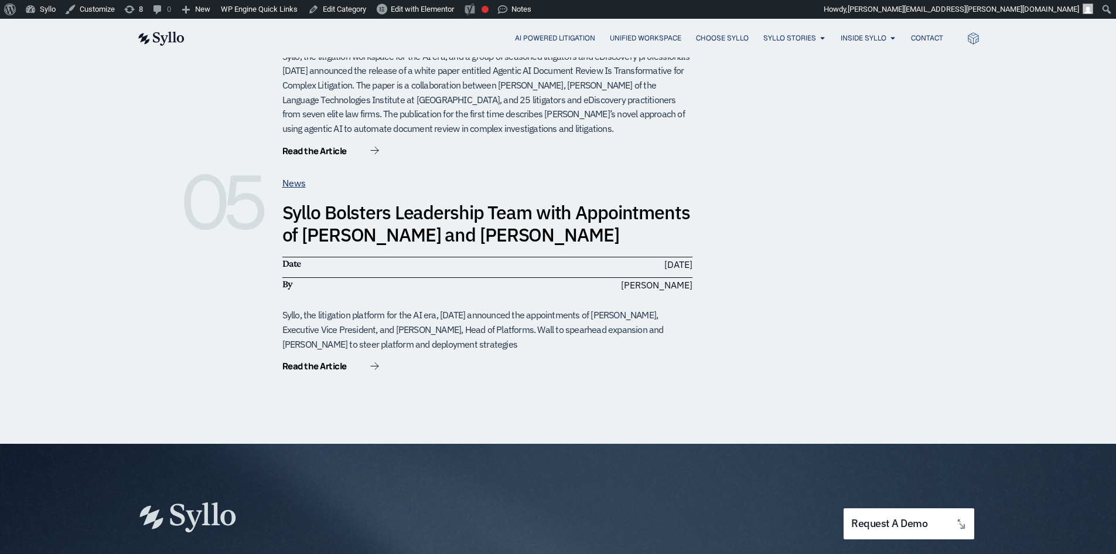
scroll to position [1230, 0]
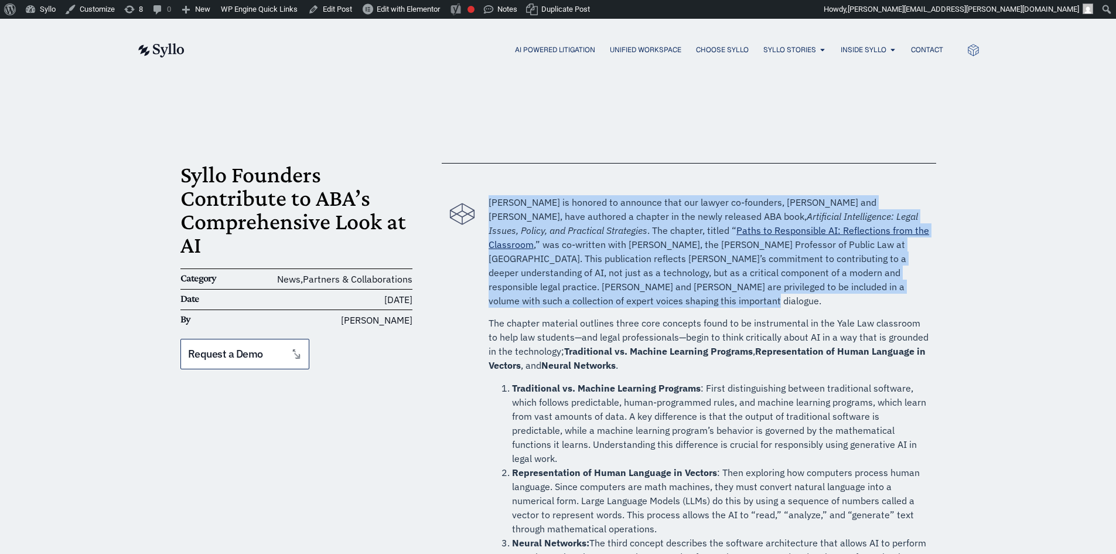
drag, startPoint x: 451, startPoint y: 142, endPoint x: 692, endPoint y: 328, distance: 304.6
click at [691, 328] on div "Syllo Founders Contribute to ABA’s Comprehensive Look at AI Category News , Par…" at bounding box center [558, 501] width 756 height 841
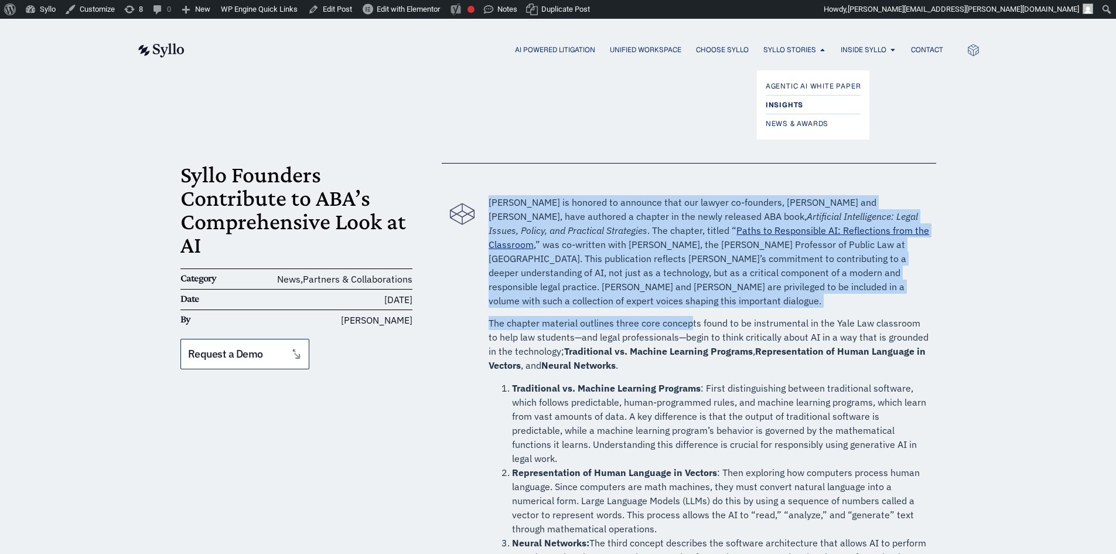
click at [783, 105] on span "Insights" at bounding box center [784, 105] width 37 height 14
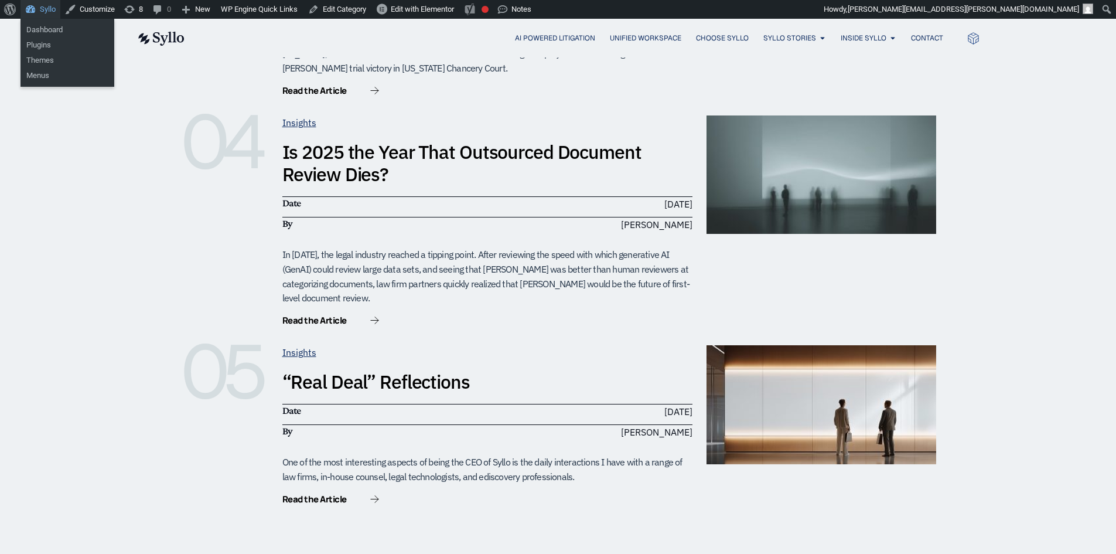
click at [31, 8] on link "Syllo" at bounding box center [41, 9] width 40 height 19
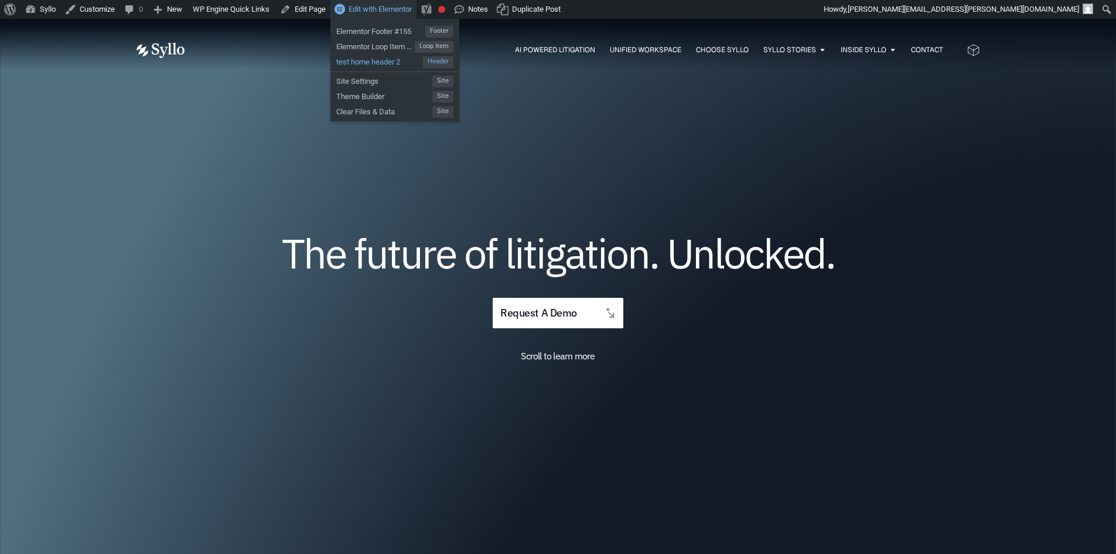
click at [358, 63] on span "test home header 2" at bounding box center [379, 60] width 87 height 15
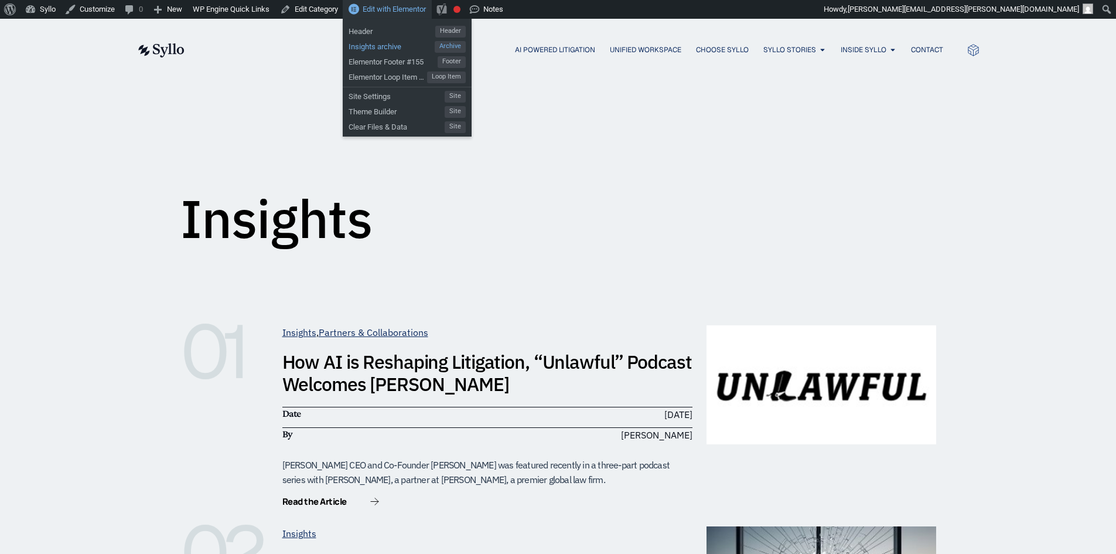
click at [380, 45] on span "Insights archive" at bounding box center [392, 44] width 86 height 15
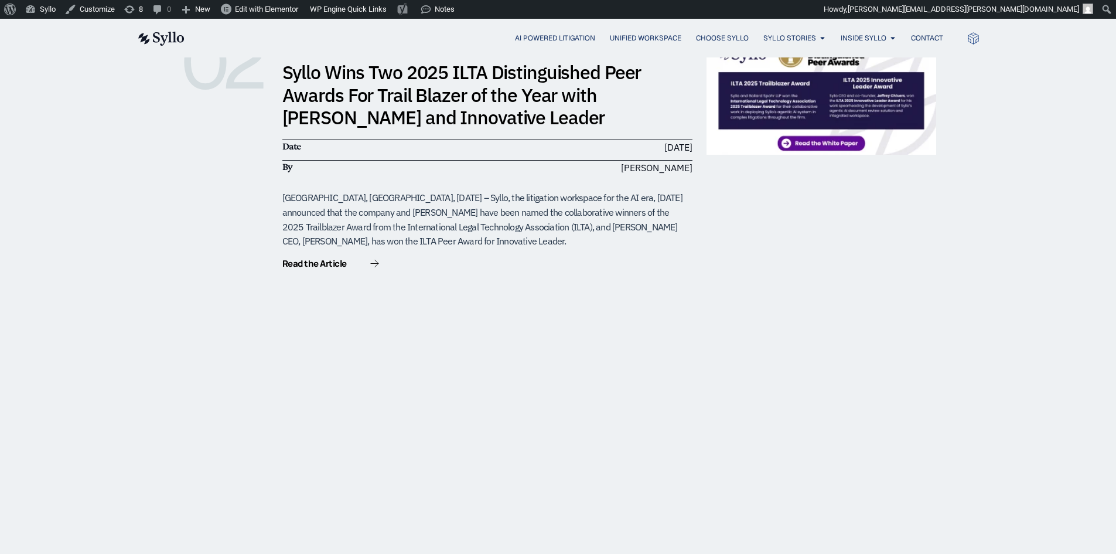
scroll to position [703, 0]
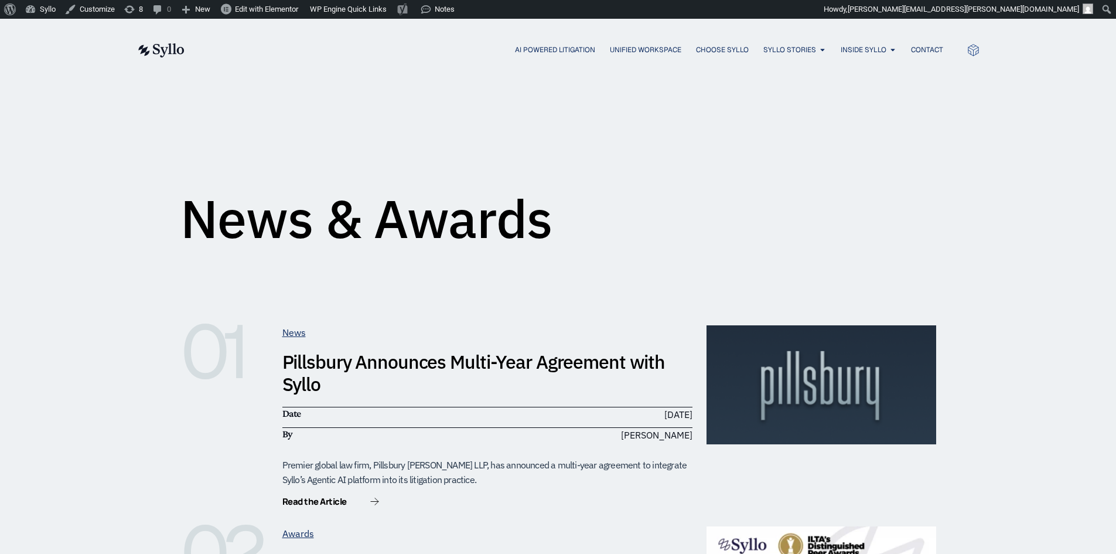
click at [394, 137] on div "News & Awards" at bounding box center [558, 168] width 756 height 146
